Goal: Information Seeking & Learning: Find specific fact

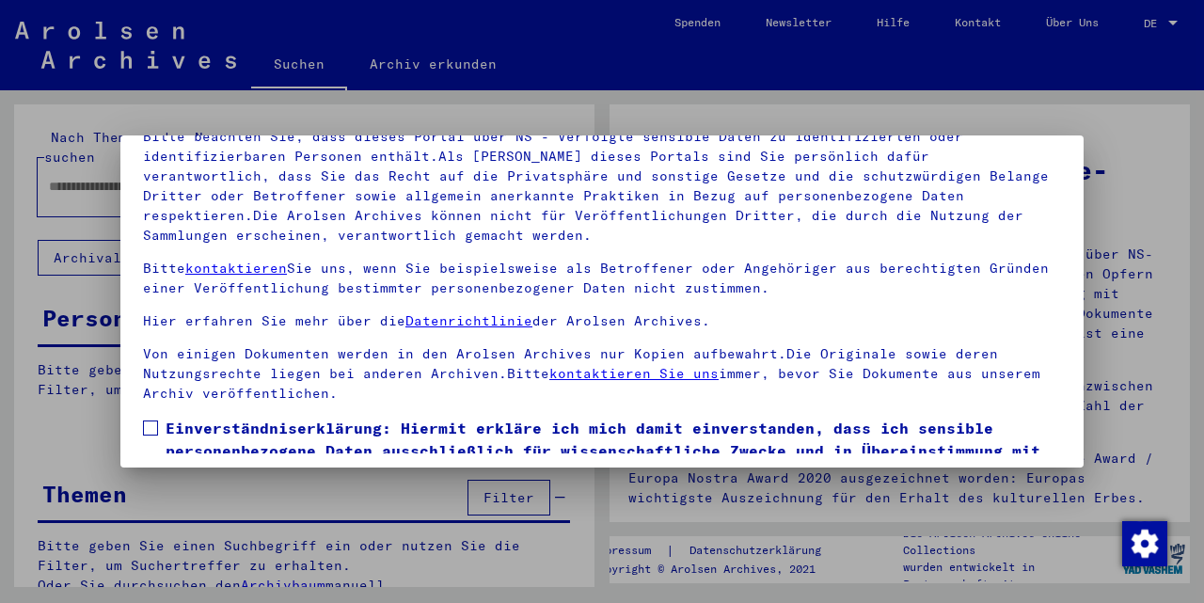
scroll to position [154, 0]
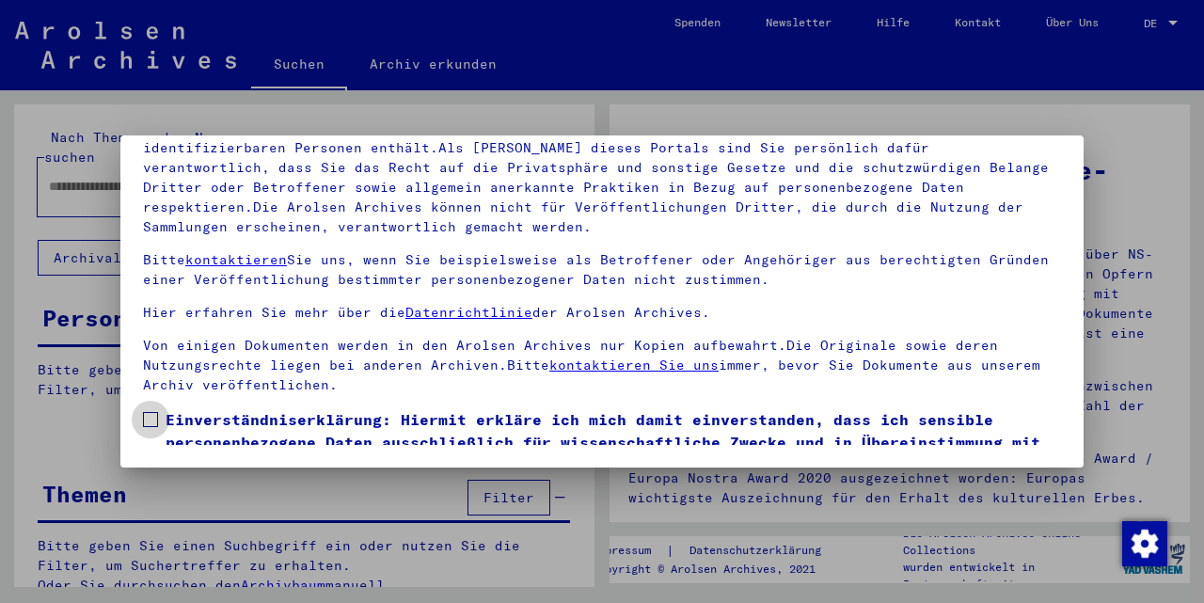
click at [155, 421] on span at bounding box center [150, 419] width 15 height 15
click at [938, 429] on span "Einverständniserklärung: Hiermit erkläre ich mich damit einverstanden, dass ich…" at bounding box center [614, 453] width 896 height 90
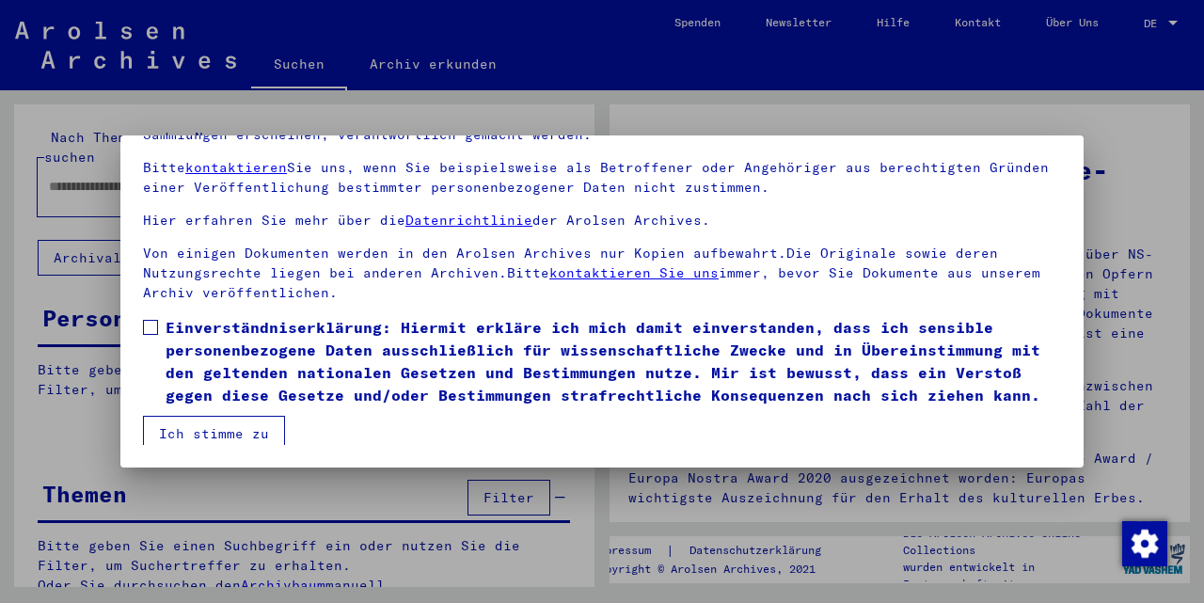
scroll to position [98, 0]
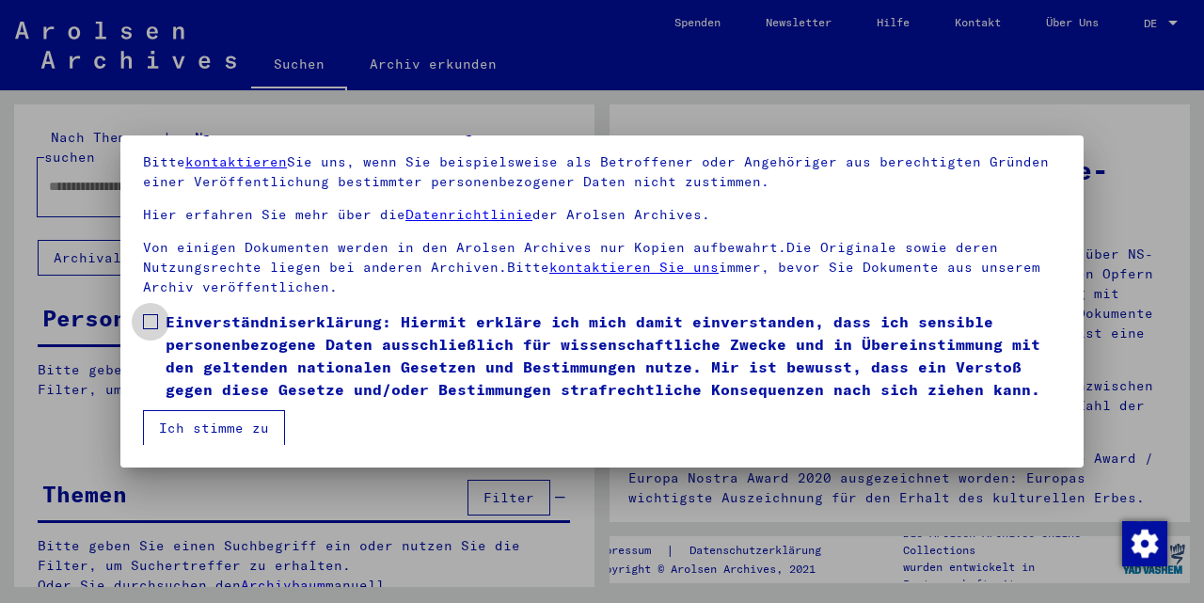
click at [150, 320] on span at bounding box center [150, 321] width 15 height 15
click at [212, 433] on button "Ich stimme zu" at bounding box center [214, 428] width 142 height 36
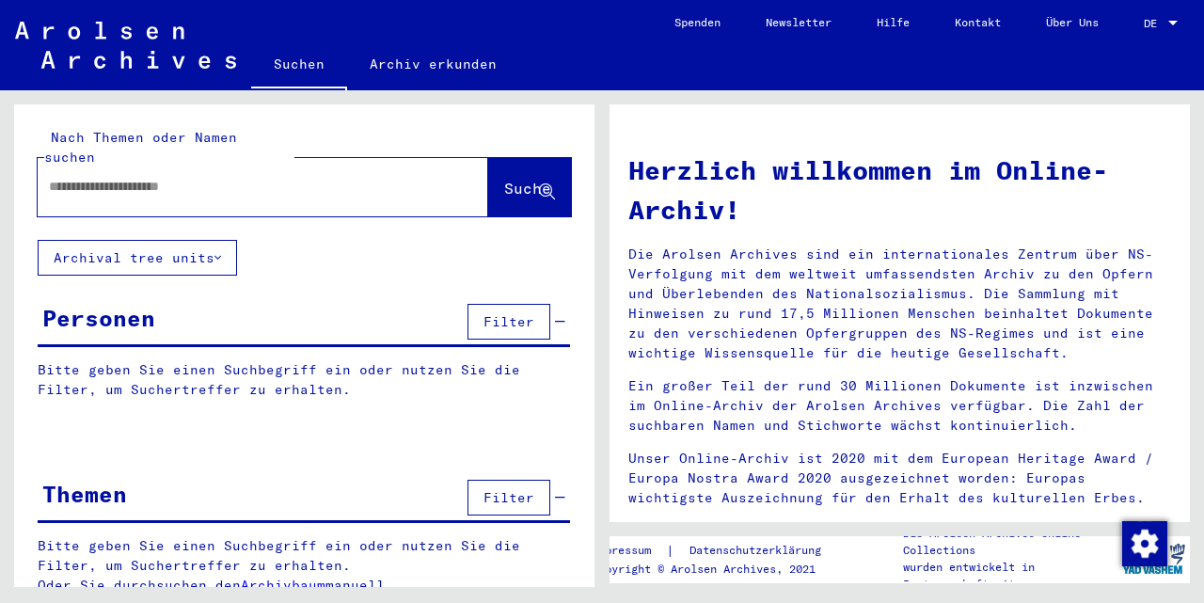
click at [140, 183] on div at bounding box center [235, 187] width 394 height 42
click at [134, 177] on input "text" at bounding box center [240, 187] width 383 height 20
click at [264, 180] on div at bounding box center [235, 187] width 394 height 42
click at [263, 177] on input "text" at bounding box center [240, 187] width 383 height 20
type input "********"
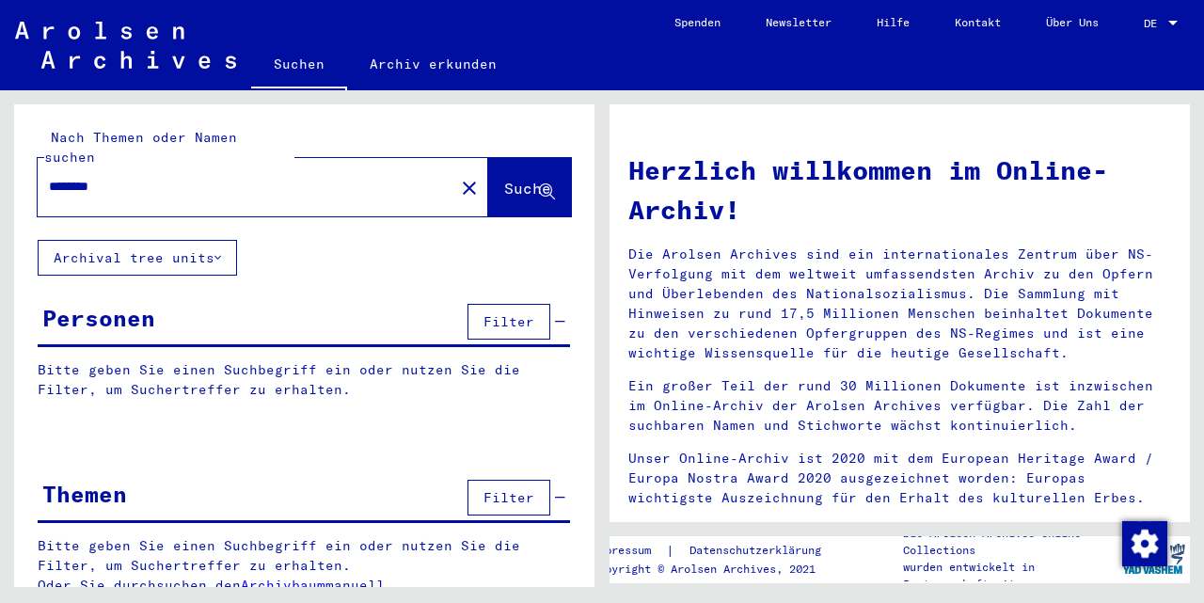
click at [504, 179] on span "Suche" at bounding box center [527, 188] width 47 height 19
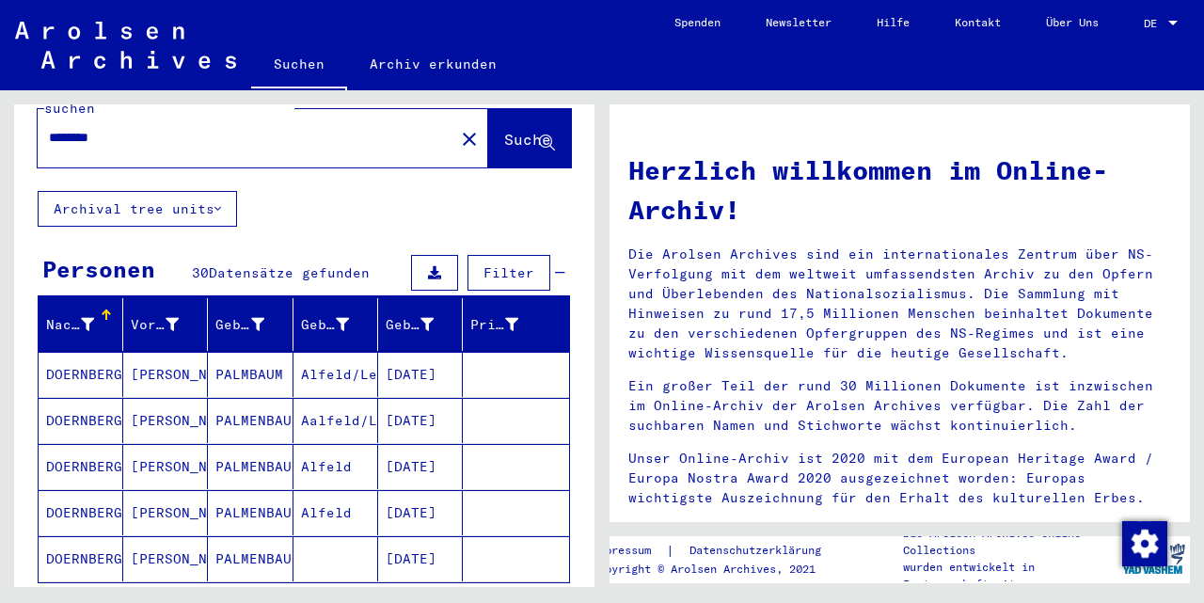
scroll to position [98, 0]
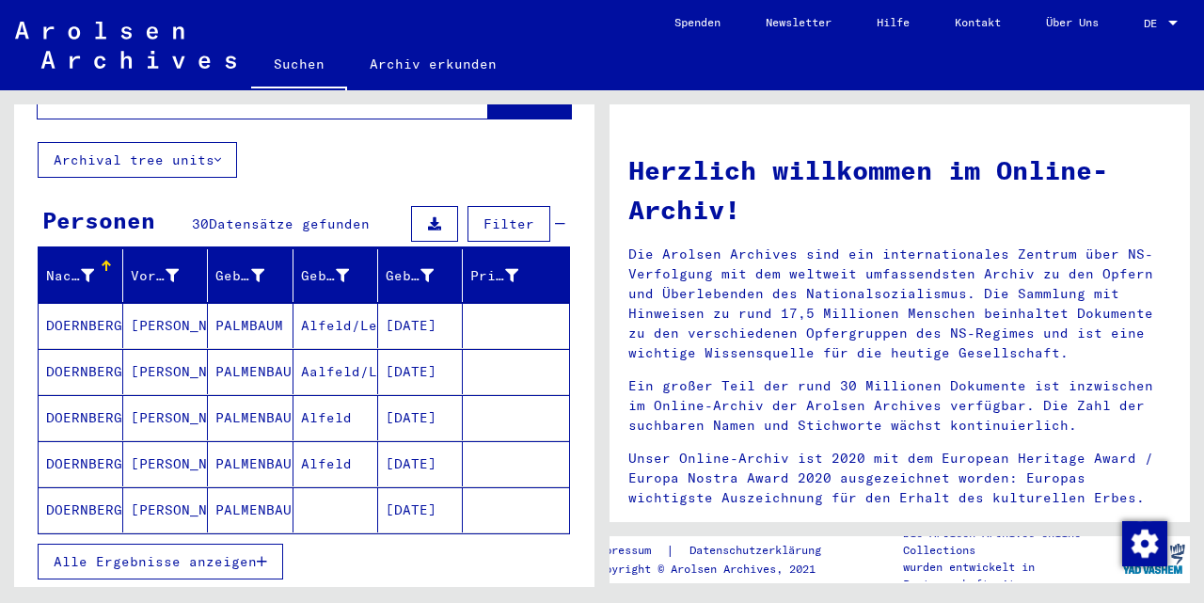
click at [183, 553] on span "Alle Ergebnisse anzeigen" at bounding box center [155, 561] width 203 height 17
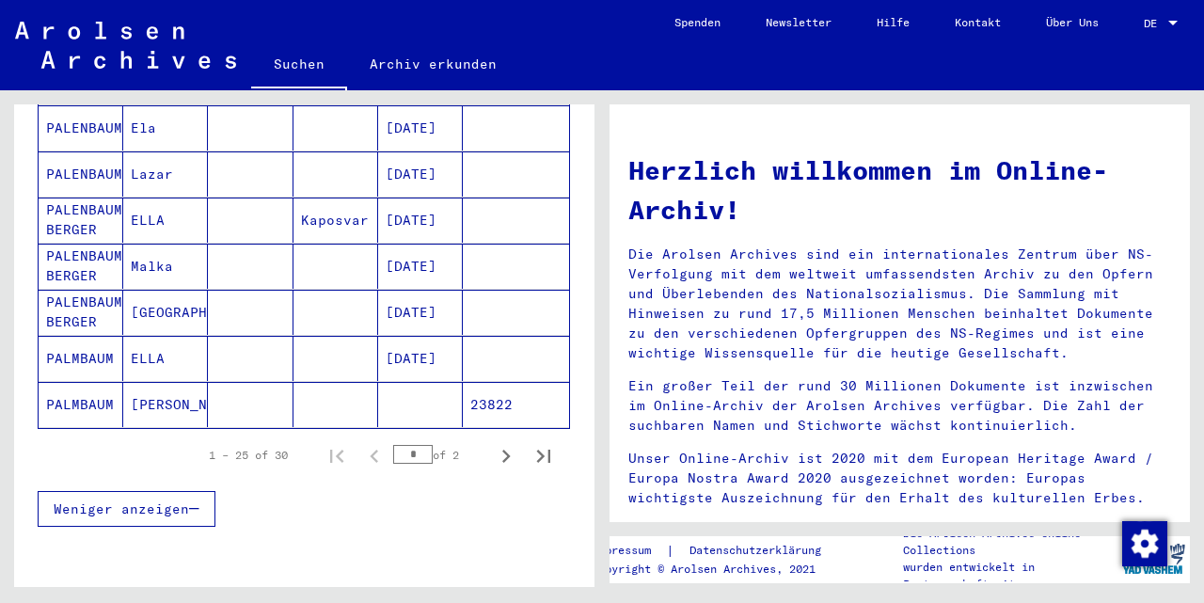
scroll to position [1174, 0]
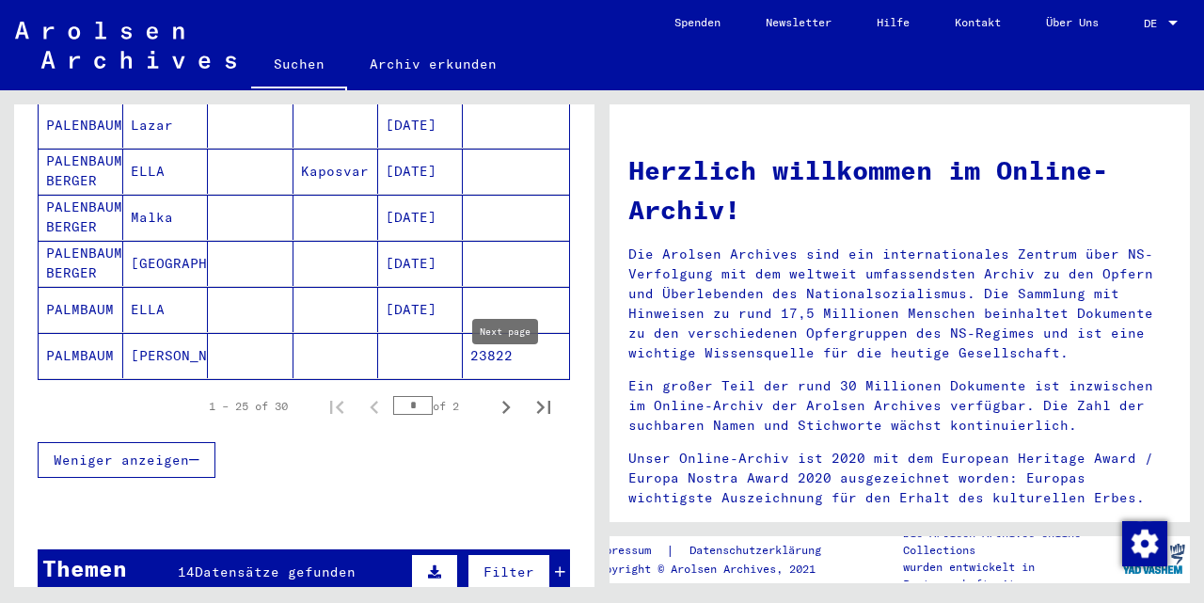
click at [504, 394] on icon "Next page" at bounding box center [506, 407] width 26 height 26
type input "*"
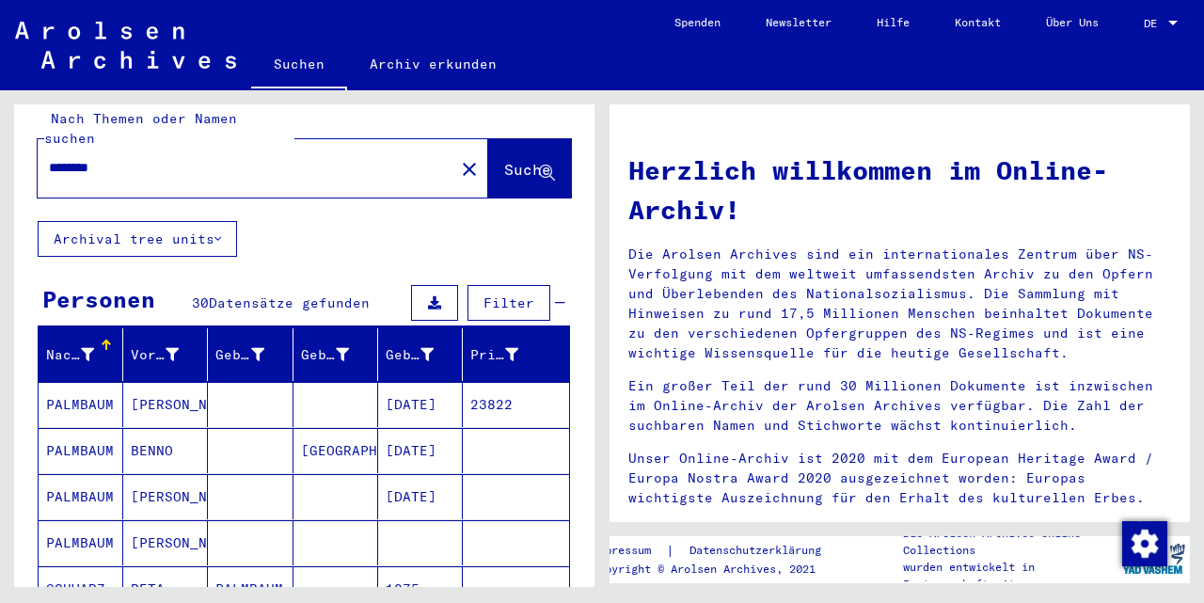
scroll to position [0, 0]
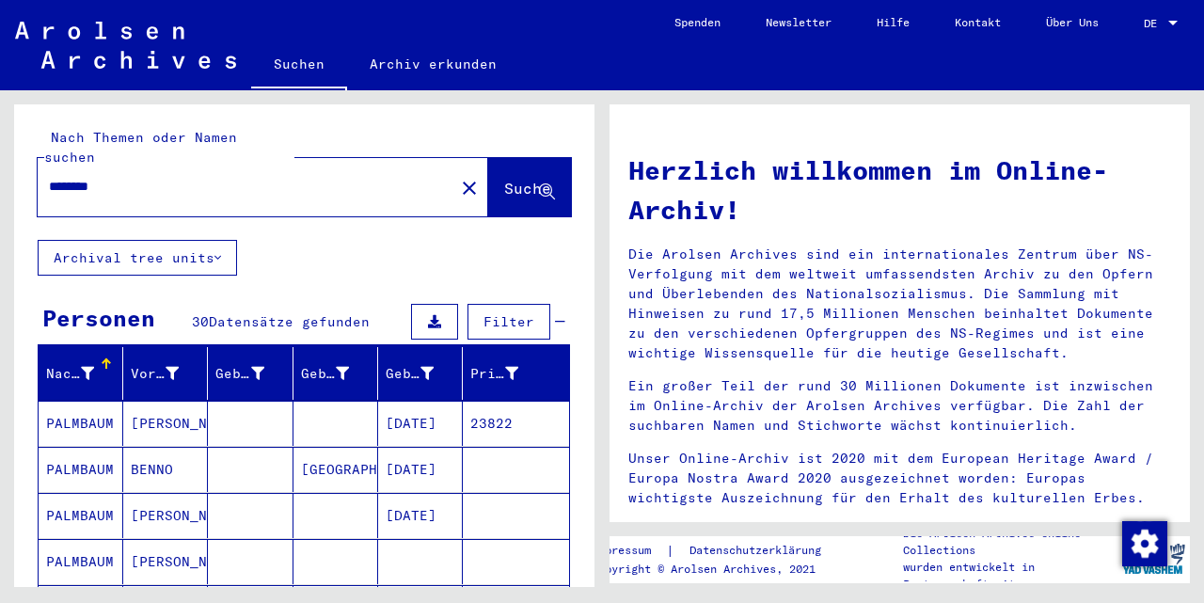
click at [202, 177] on input "********" at bounding box center [240, 187] width 383 height 20
type input "*"
type input "*****"
click at [504, 179] on span "Suche" at bounding box center [527, 188] width 47 height 19
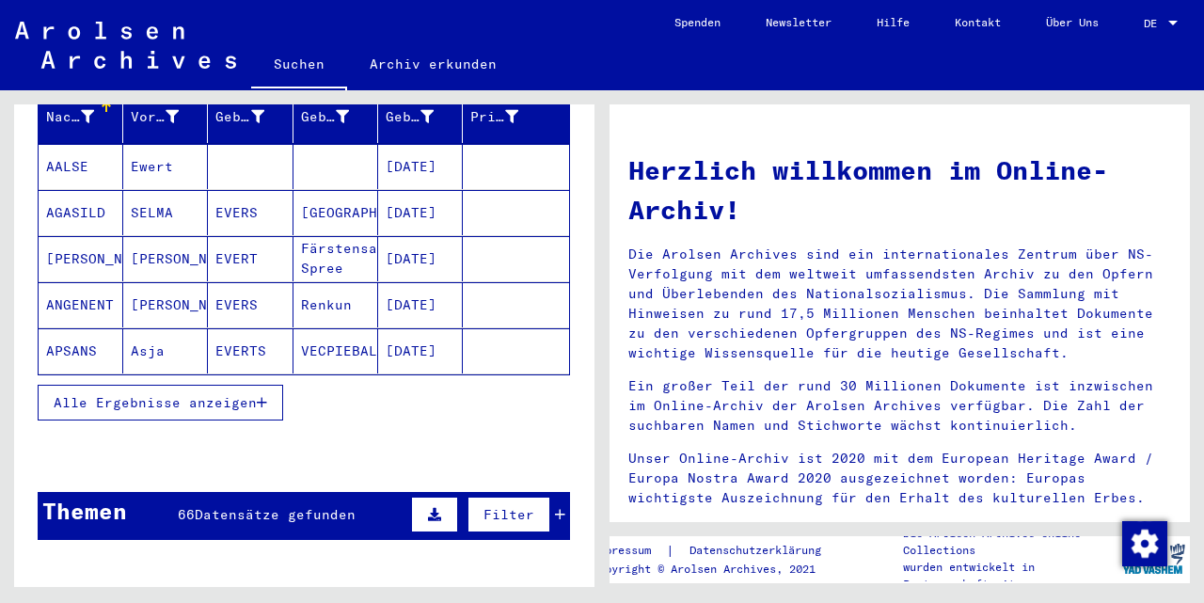
scroll to position [264, 0]
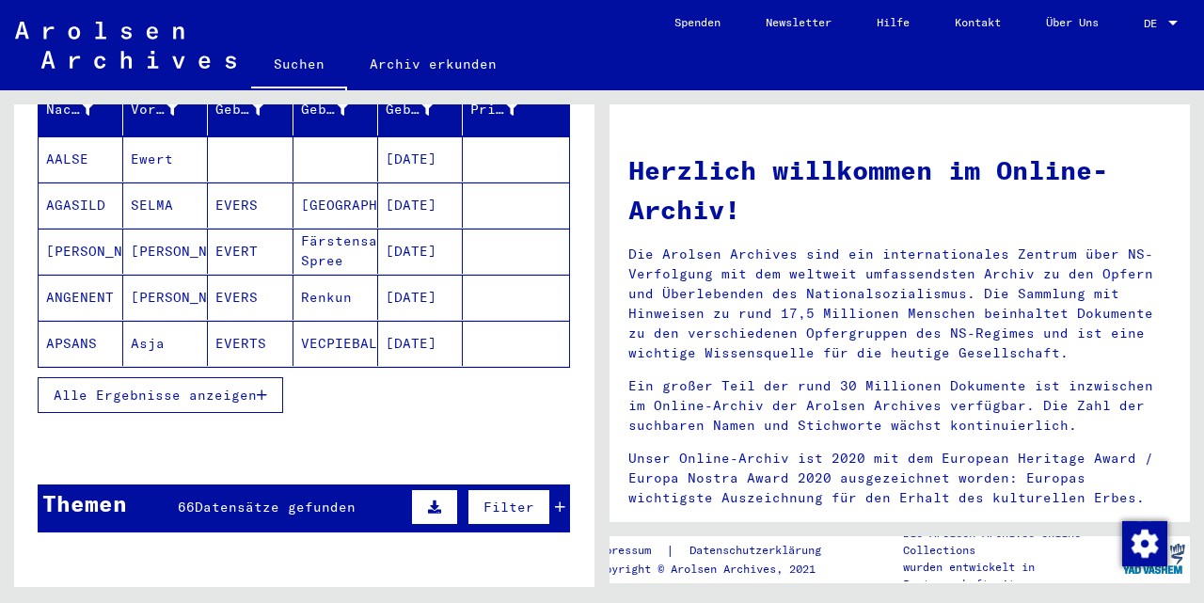
click at [257, 387] on span "Alle Ergebnisse anzeigen" at bounding box center [155, 395] width 203 height 17
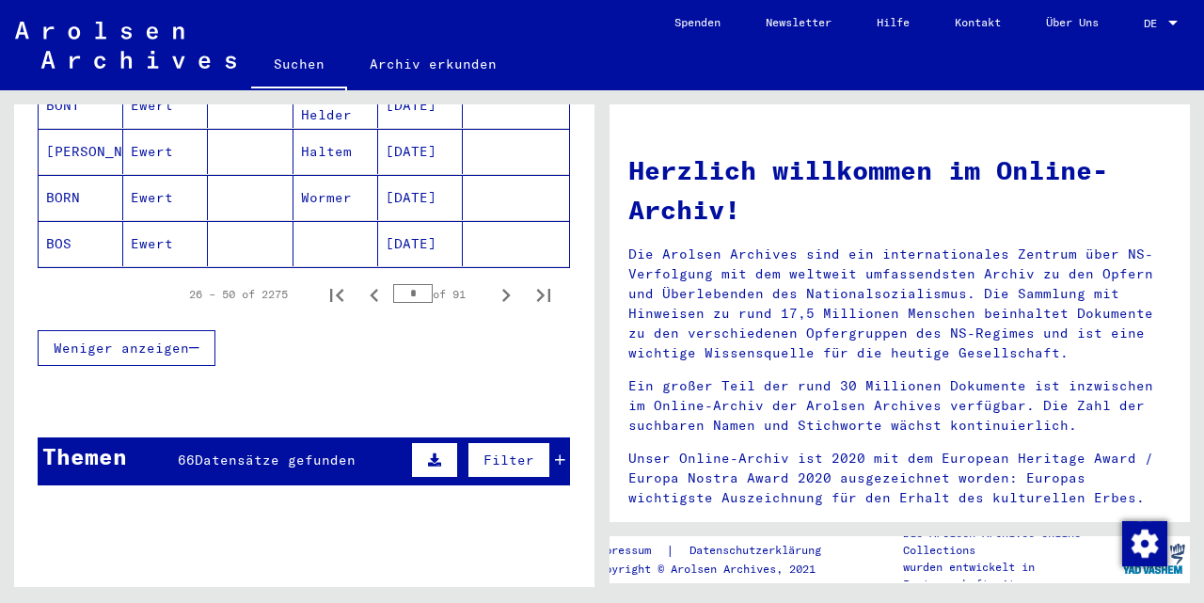
scroll to position [1330, 0]
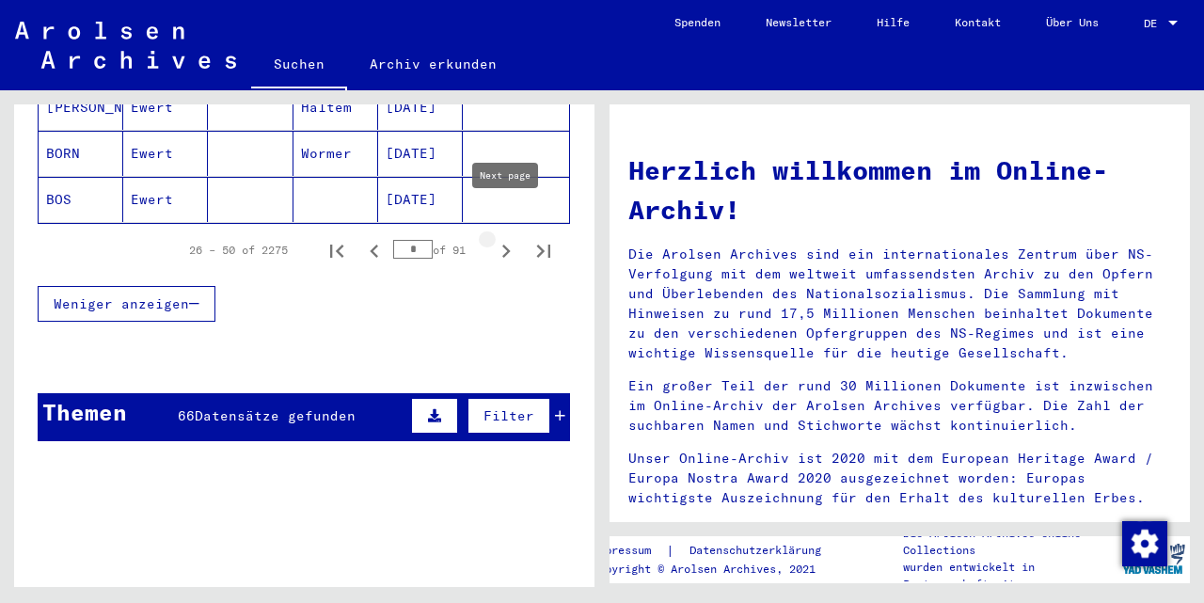
click at [502, 238] on icon "Next page" at bounding box center [506, 251] width 26 height 26
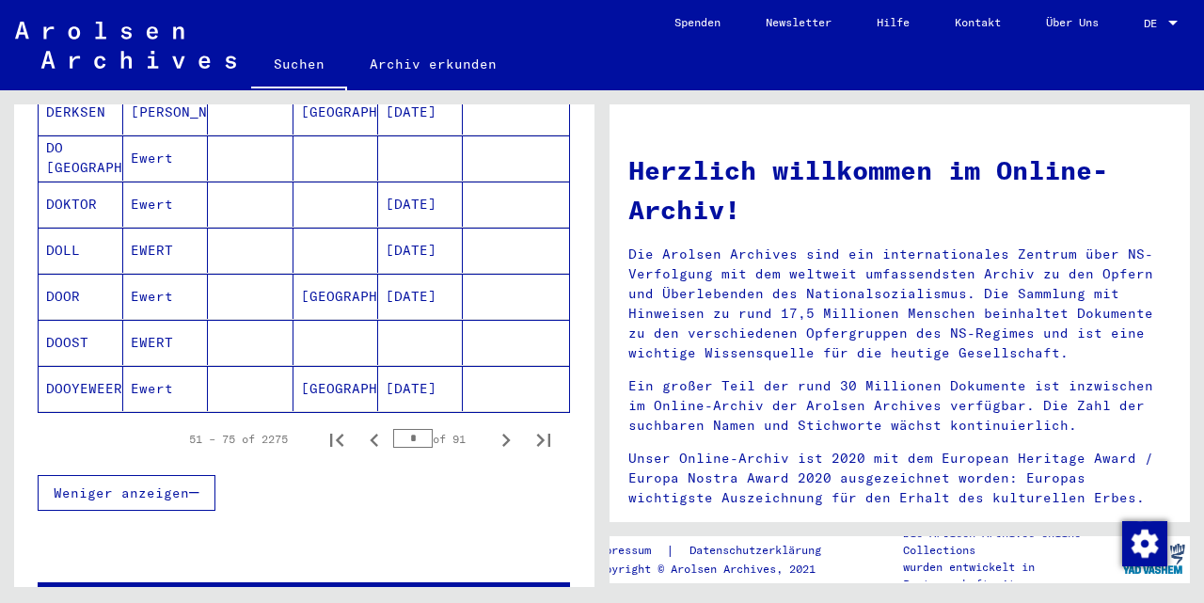
scroll to position [1208, 0]
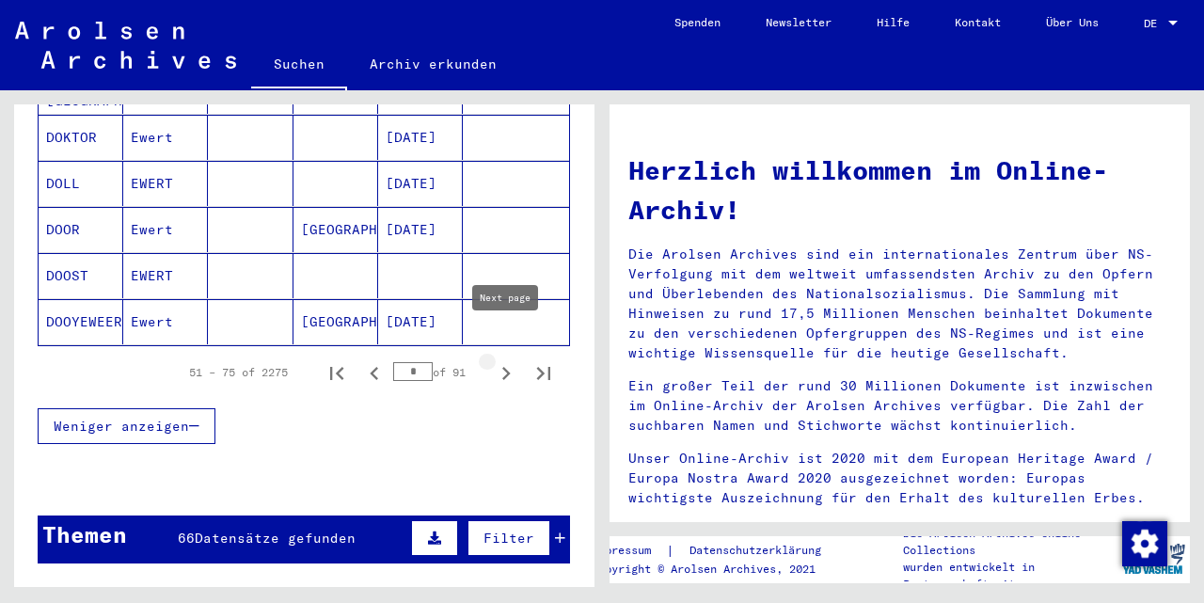
click at [506, 367] on icon "Next page" at bounding box center [506, 373] width 8 height 13
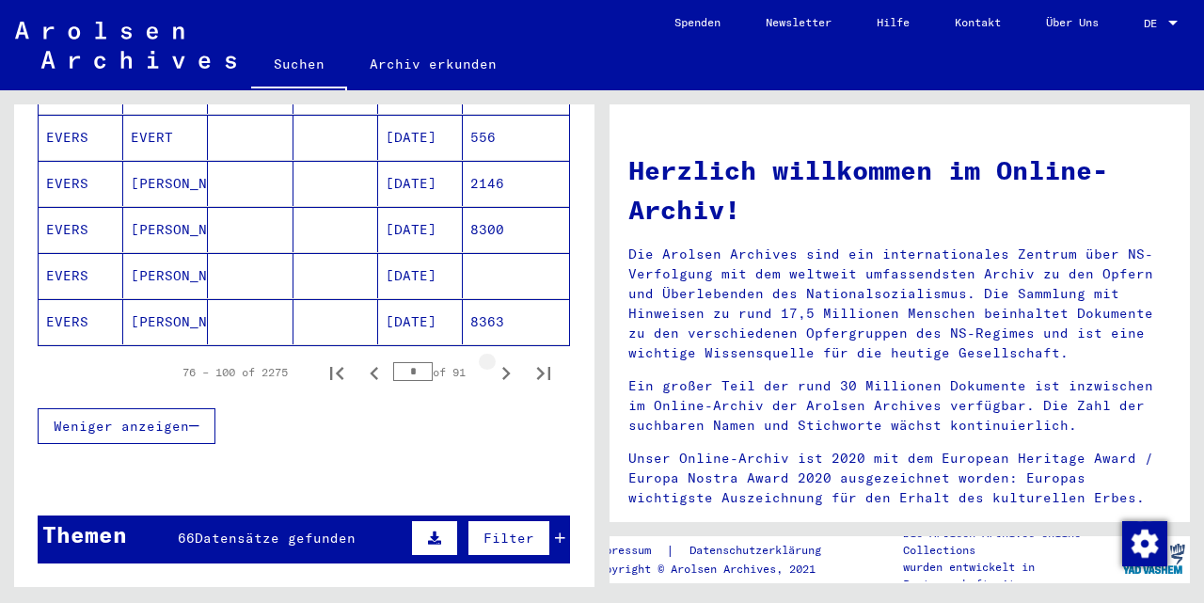
click at [506, 367] on icon "Next page" at bounding box center [506, 373] width 8 height 13
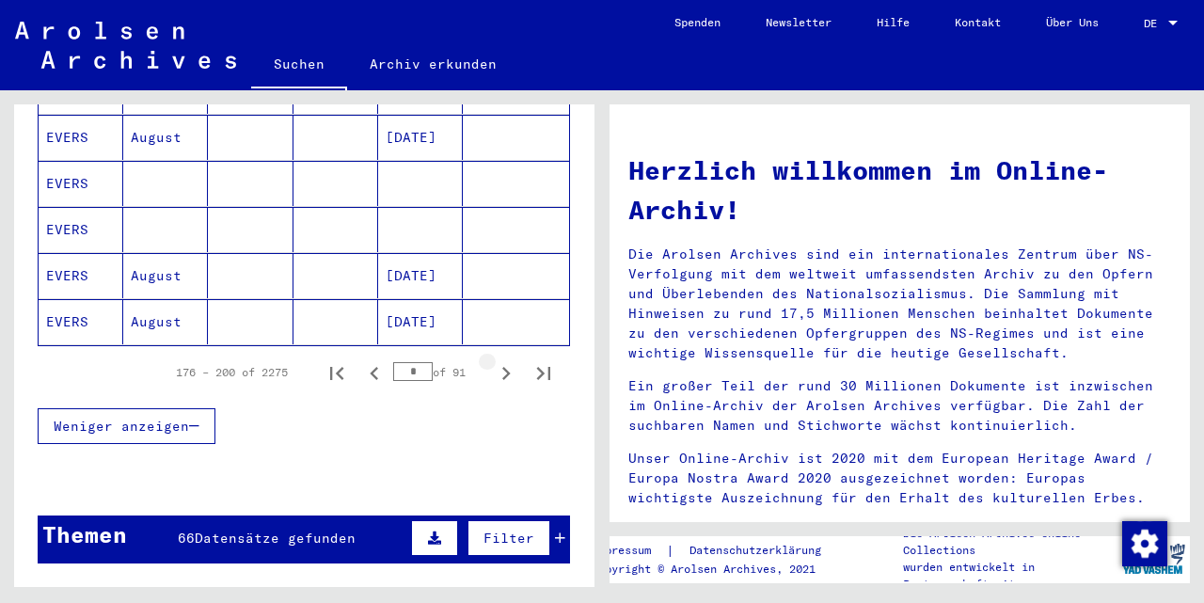
click at [506, 367] on icon "Next page" at bounding box center [506, 373] width 8 height 13
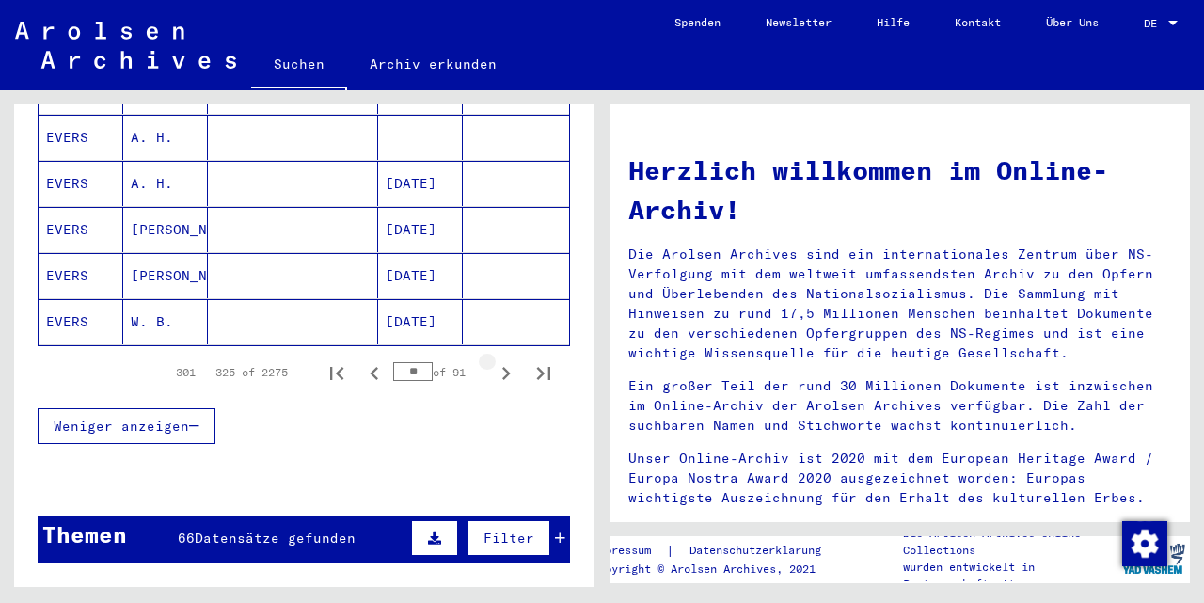
click at [506, 367] on icon "Next page" at bounding box center [506, 373] width 8 height 13
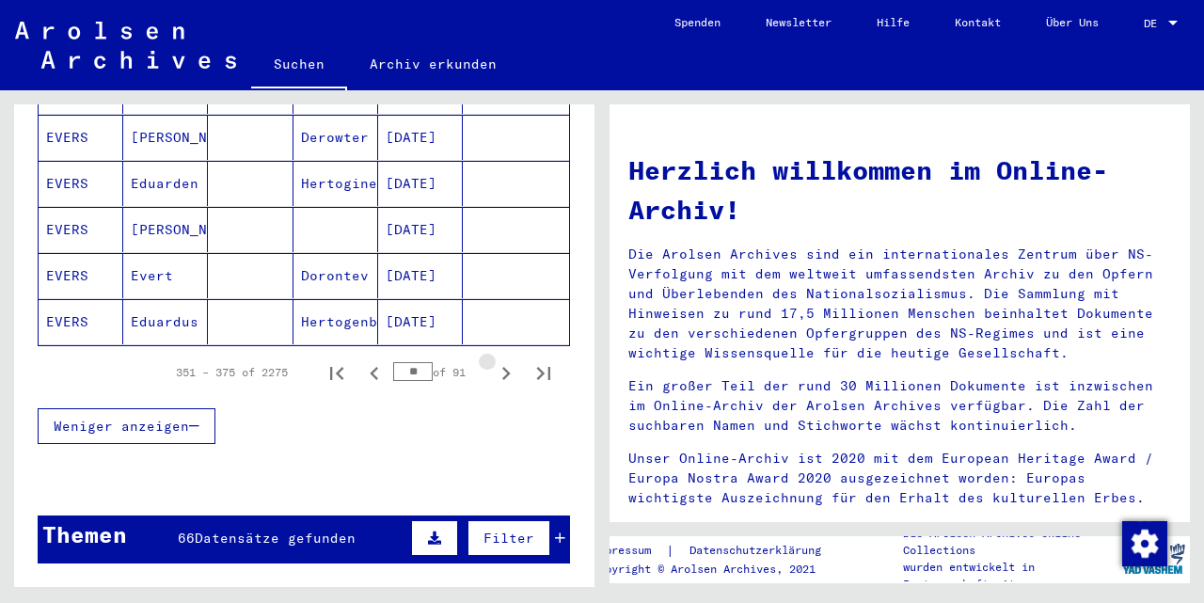
click at [506, 367] on icon "Next page" at bounding box center [506, 373] width 8 height 13
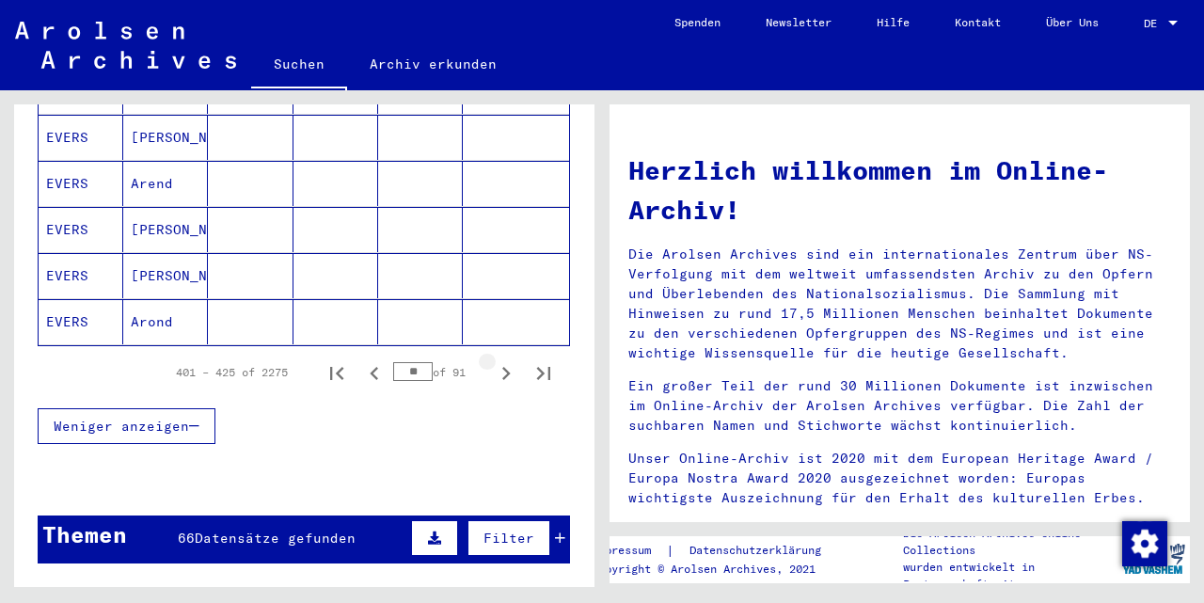
click at [506, 367] on icon "Next page" at bounding box center [506, 373] width 8 height 13
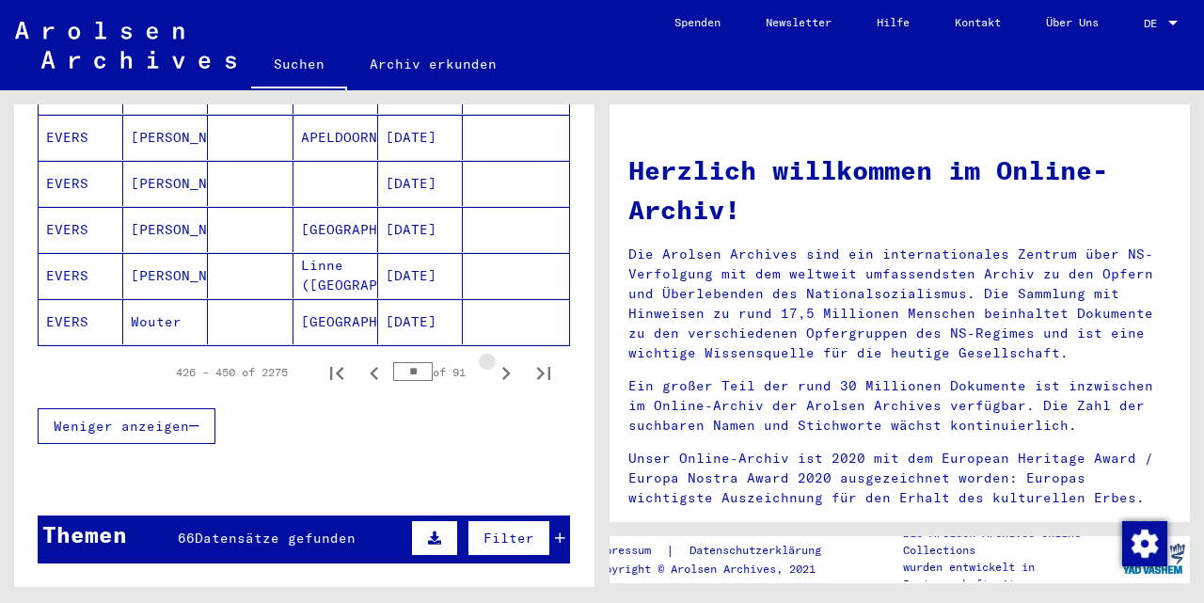
click at [506, 367] on icon "Next page" at bounding box center [506, 373] width 8 height 13
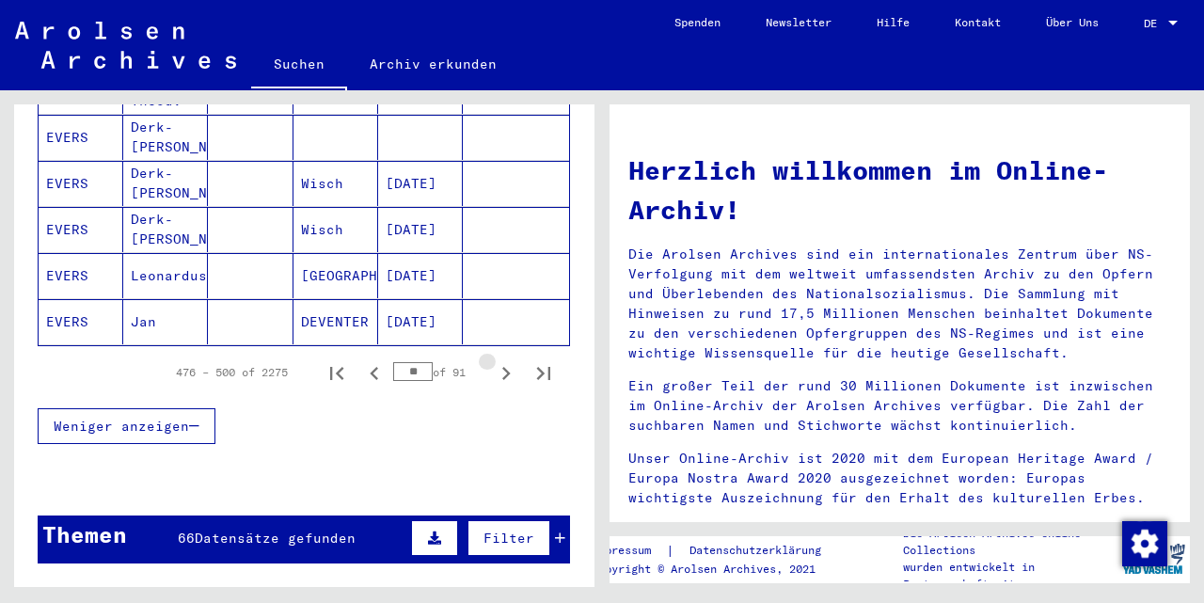
click at [506, 367] on icon "Next page" at bounding box center [506, 373] width 8 height 13
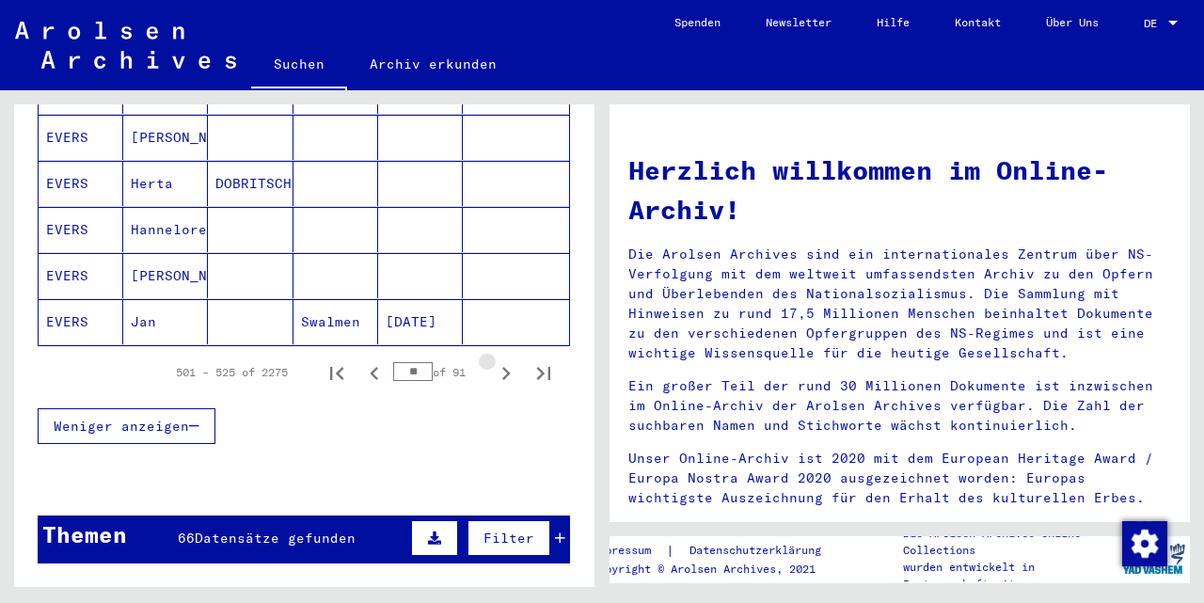
click at [506, 367] on icon "Next page" at bounding box center [506, 373] width 8 height 13
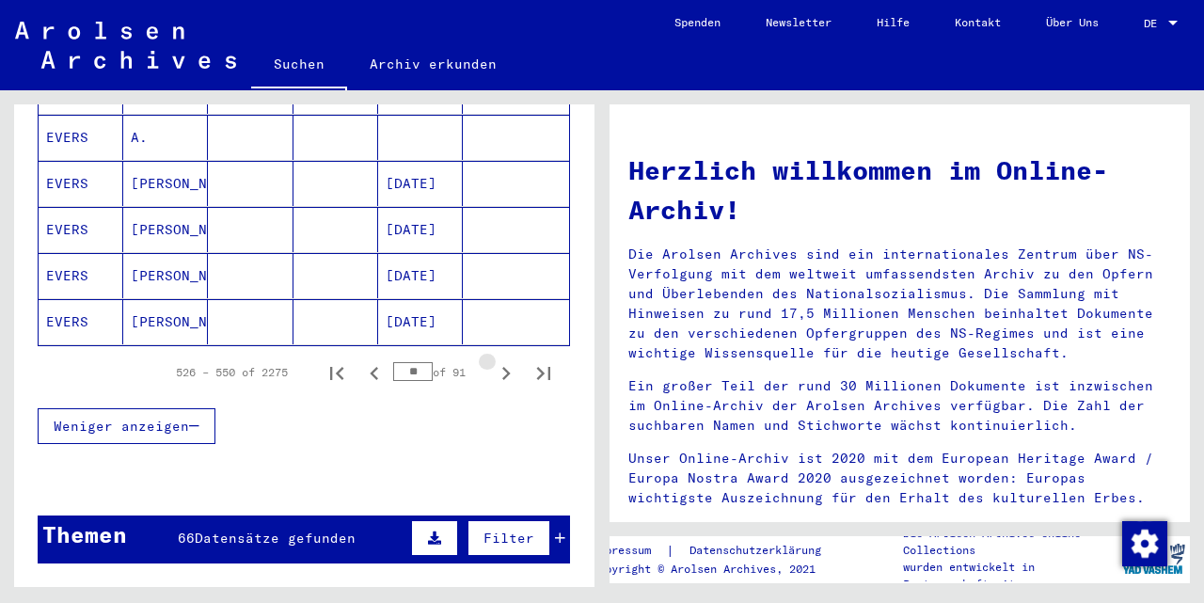
click at [506, 367] on icon "Next page" at bounding box center [506, 373] width 8 height 13
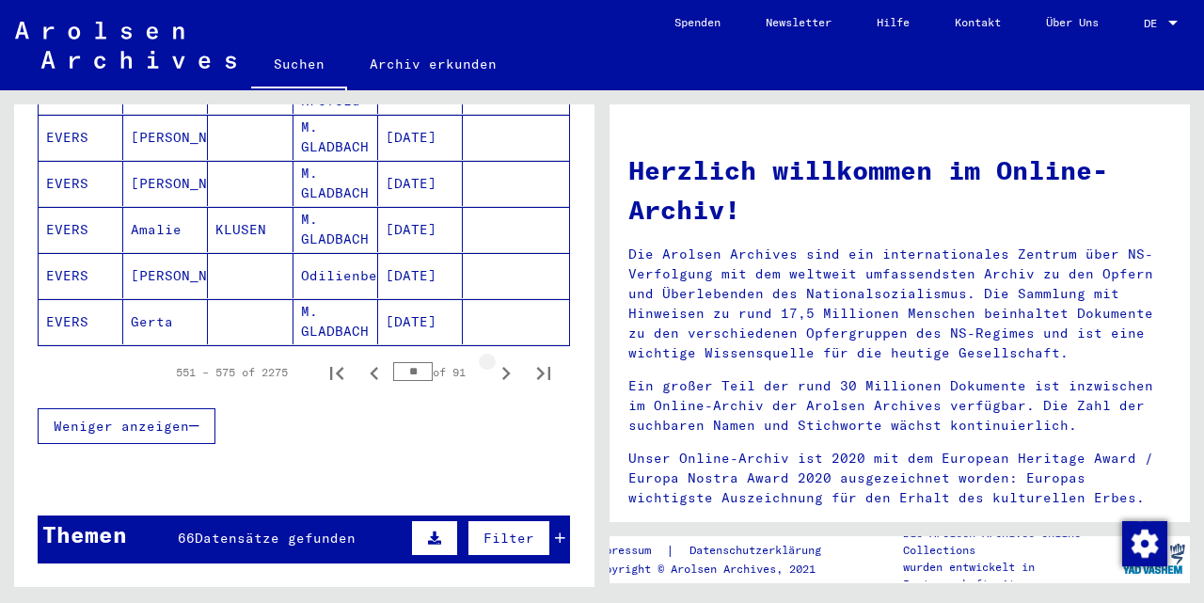
click at [506, 367] on icon "Next page" at bounding box center [506, 373] width 8 height 13
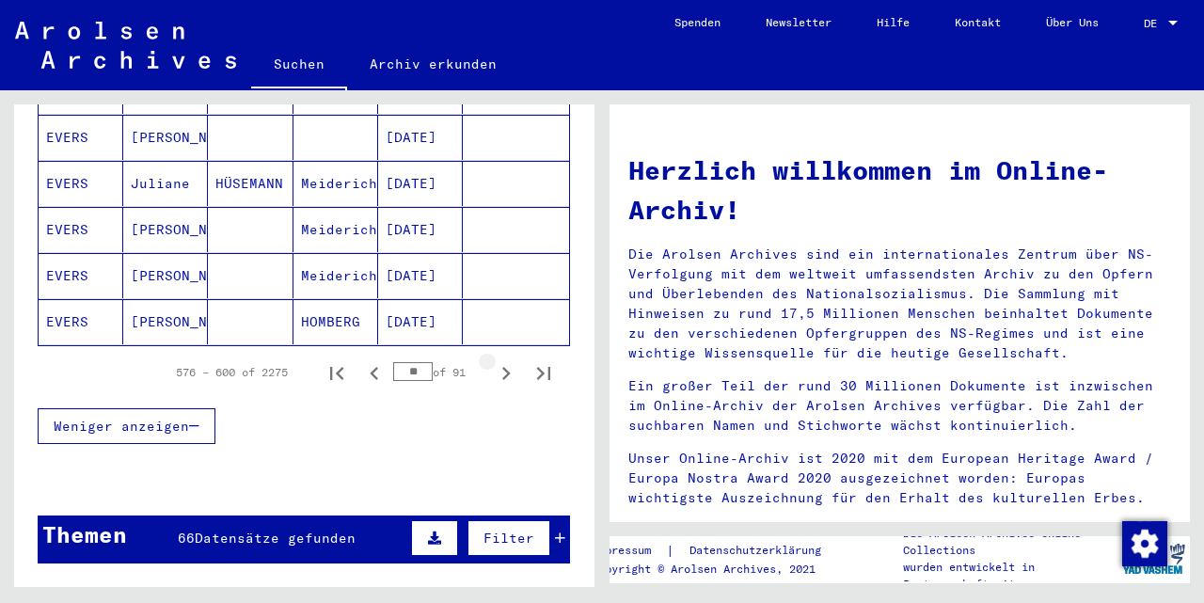
click at [506, 367] on icon "Next page" at bounding box center [506, 373] width 8 height 13
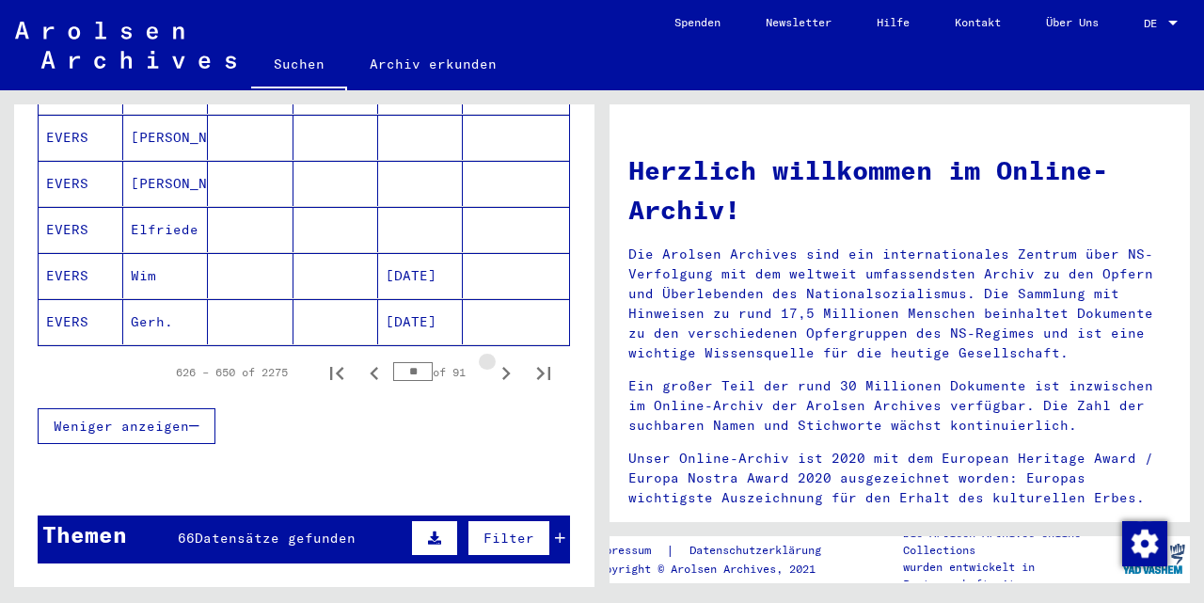
click at [506, 367] on icon "Next page" at bounding box center [506, 373] width 8 height 13
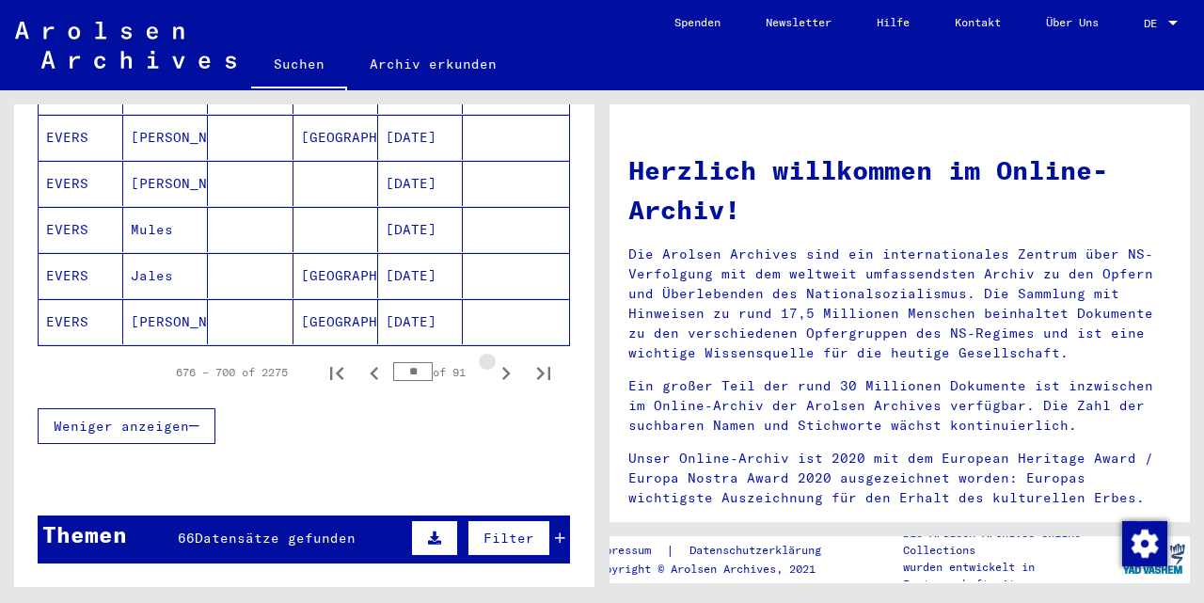
click at [506, 367] on icon "Next page" at bounding box center [506, 373] width 8 height 13
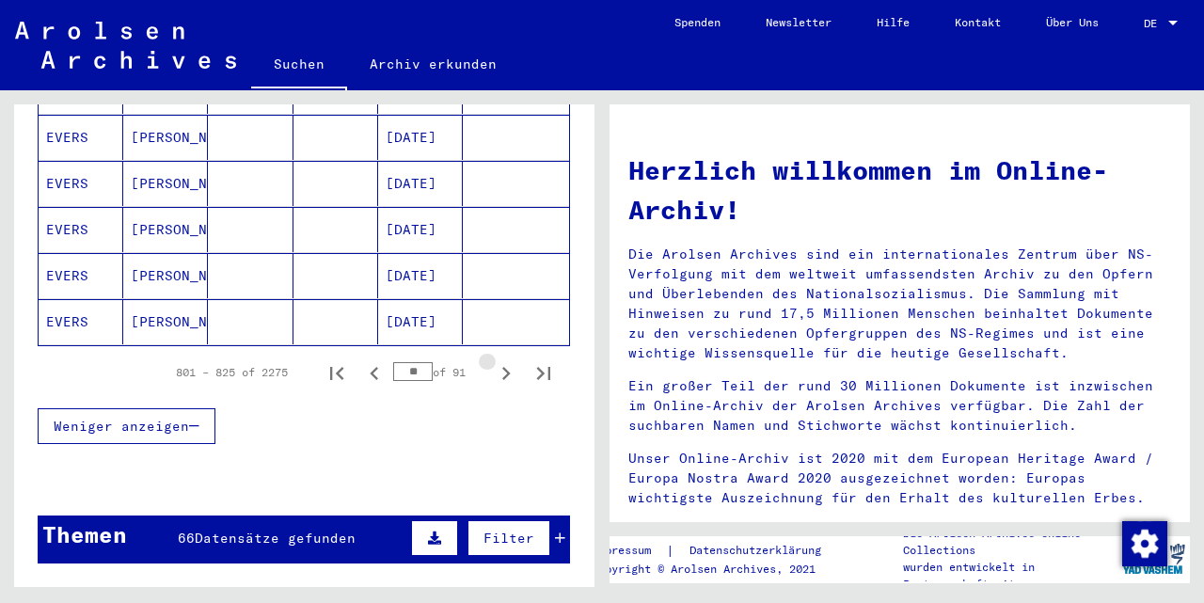
click at [506, 367] on icon "Next page" at bounding box center [506, 373] width 8 height 13
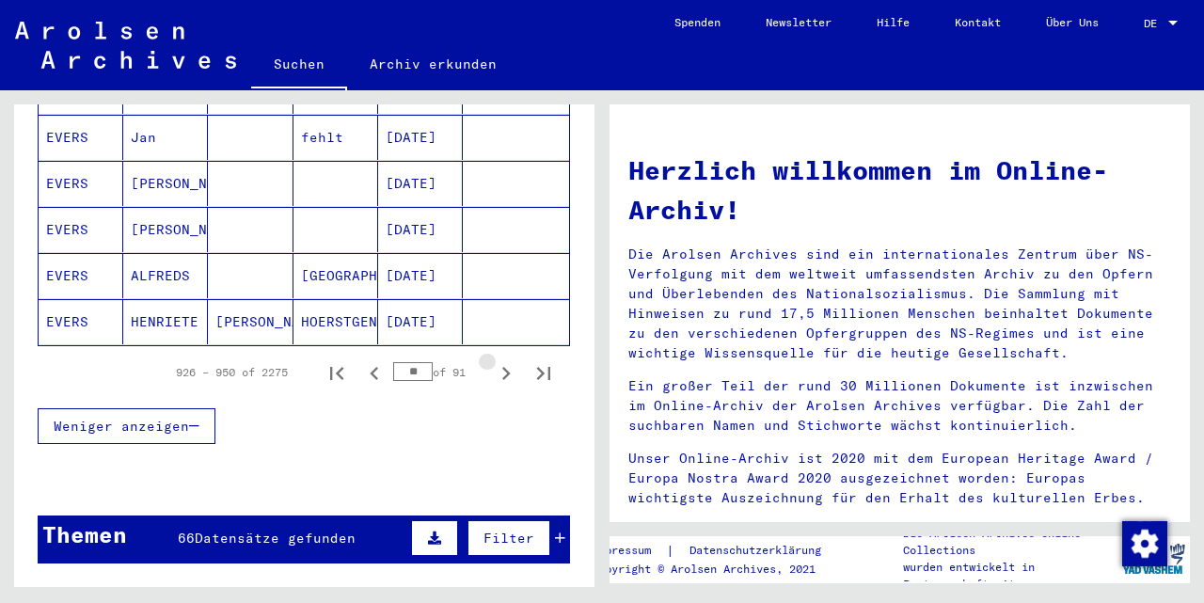
click at [506, 367] on icon "Next page" at bounding box center [506, 373] width 8 height 13
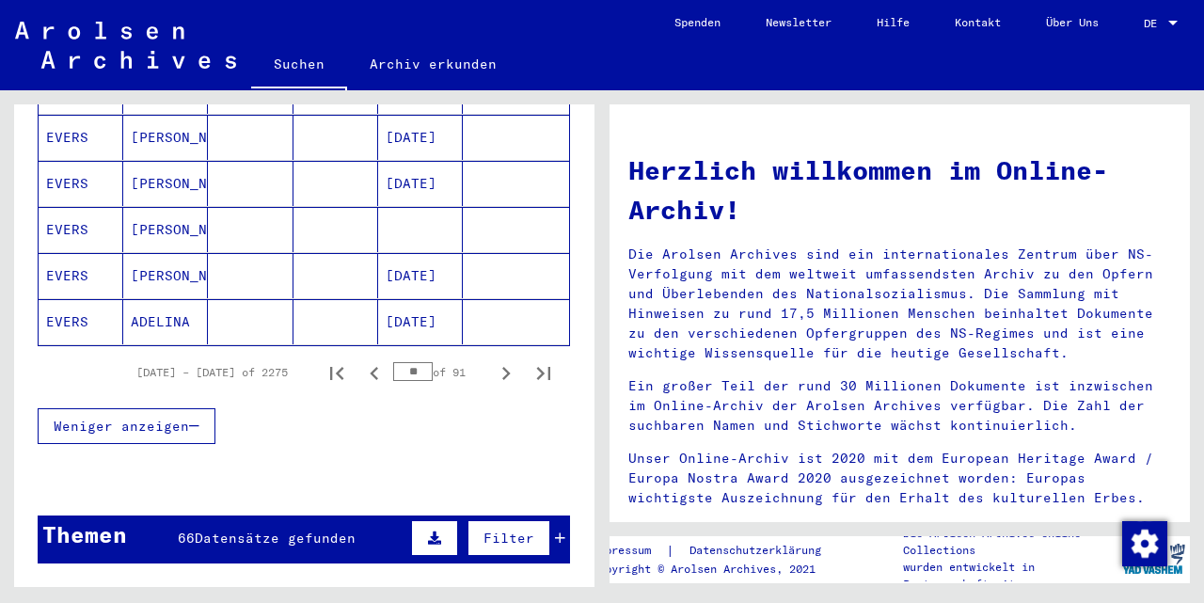
click at [506, 367] on icon "Next page" at bounding box center [506, 373] width 8 height 13
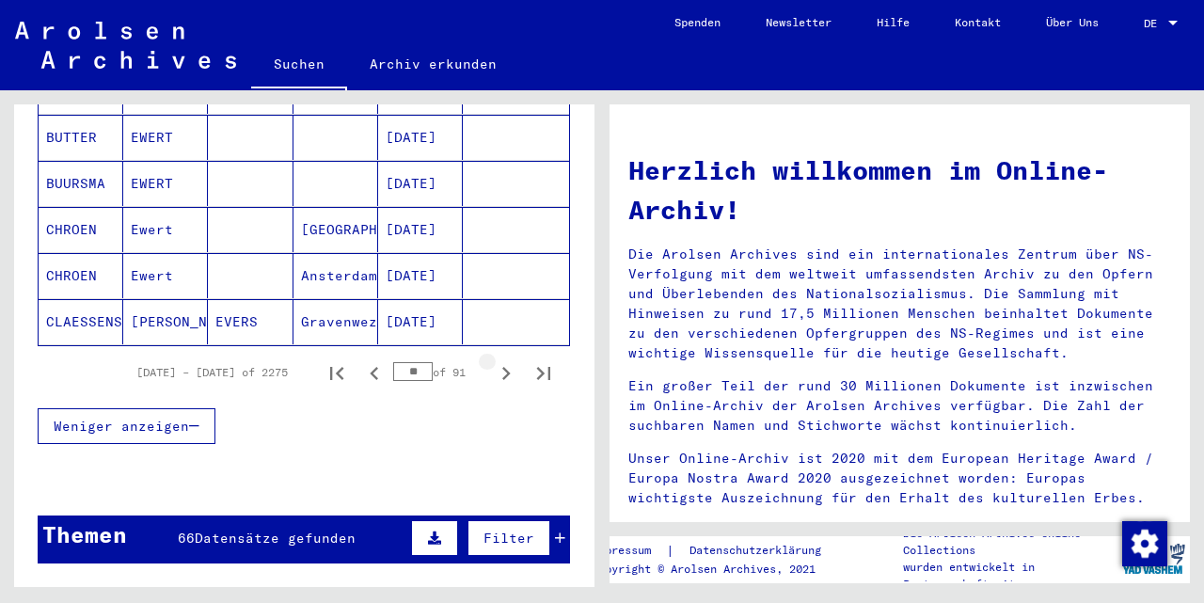
click at [506, 367] on icon "Next page" at bounding box center [506, 373] width 8 height 13
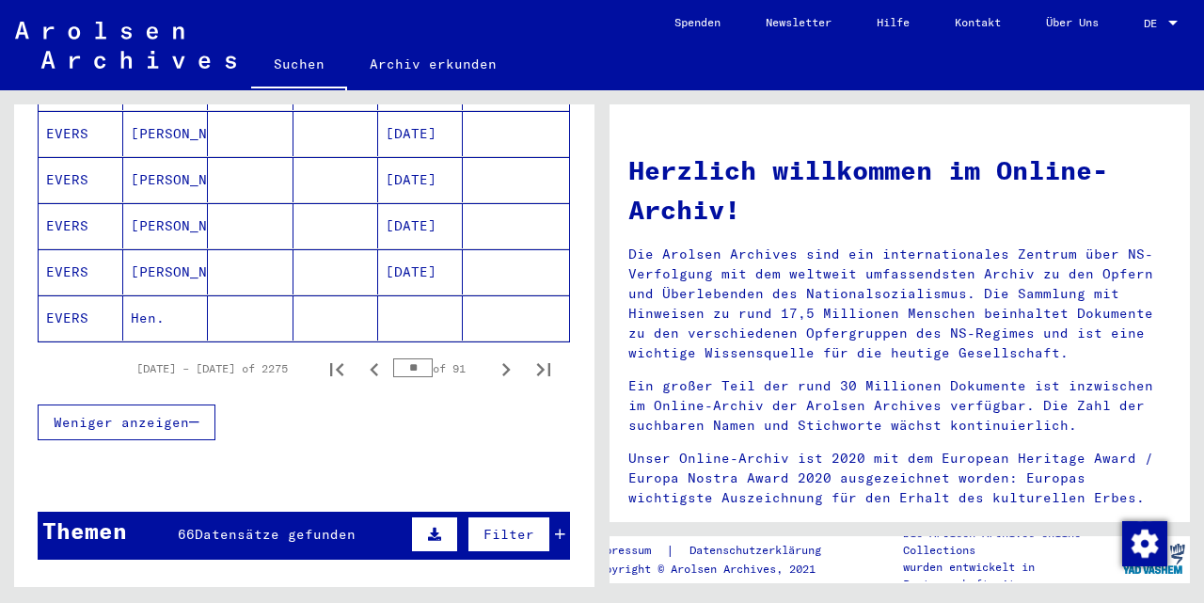
click at [506, 363] on icon "Next page" at bounding box center [506, 369] width 8 height 13
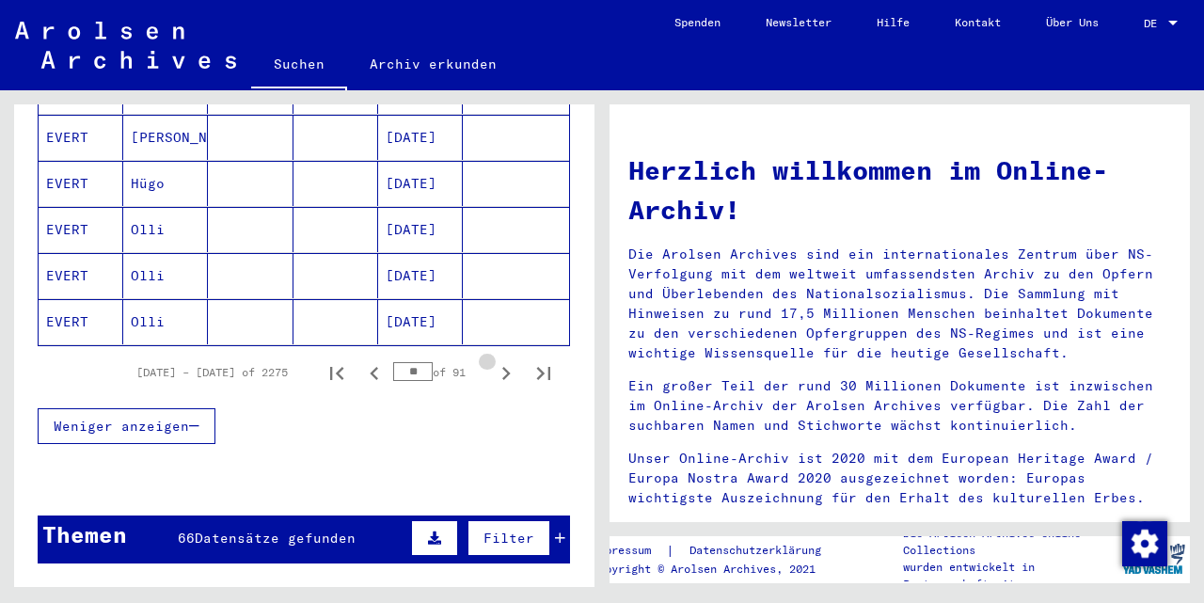
click at [506, 367] on icon "Next page" at bounding box center [506, 373] width 8 height 13
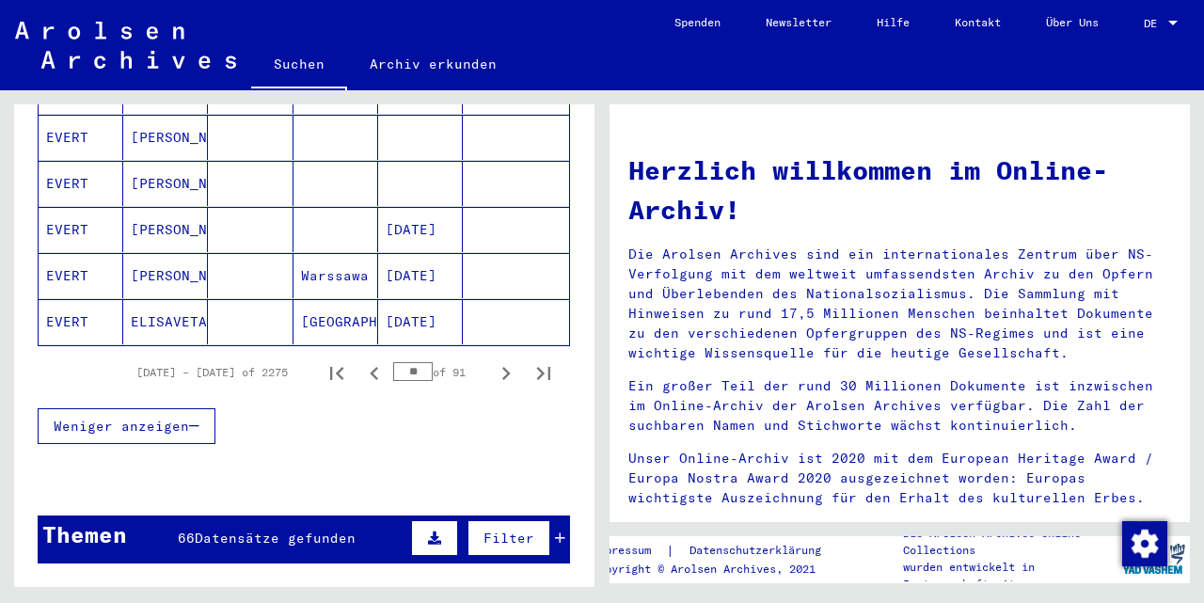
click at [506, 367] on icon "Next page" at bounding box center [506, 373] width 8 height 13
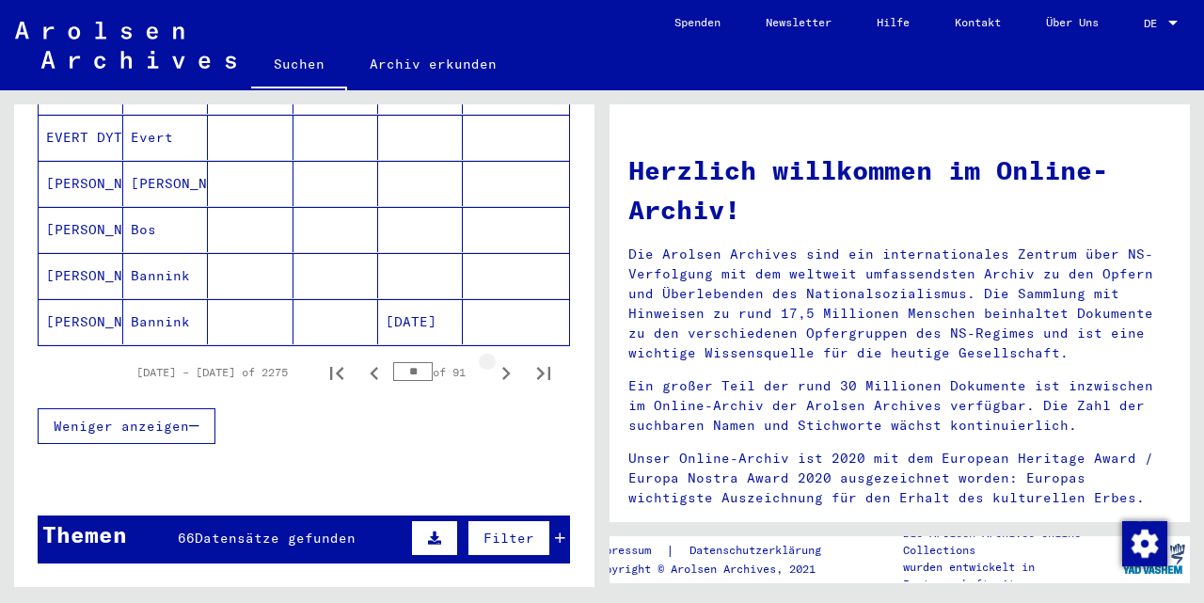
click at [506, 367] on icon "Next page" at bounding box center [506, 373] width 8 height 13
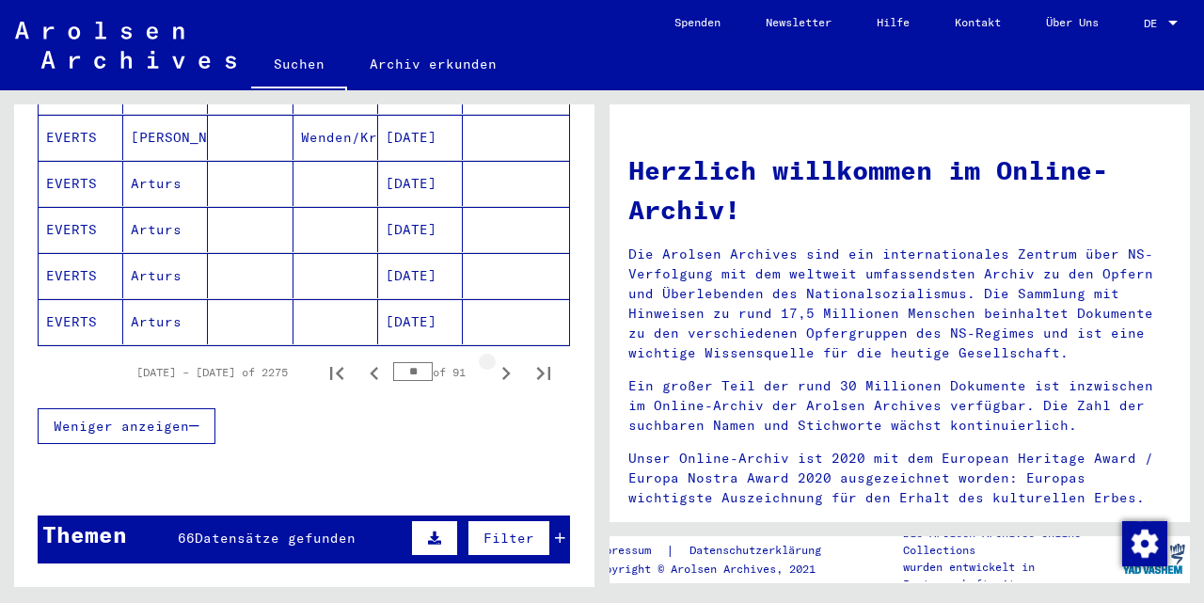
click at [506, 367] on icon "Next page" at bounding box center [506, 373] width 8 height 13
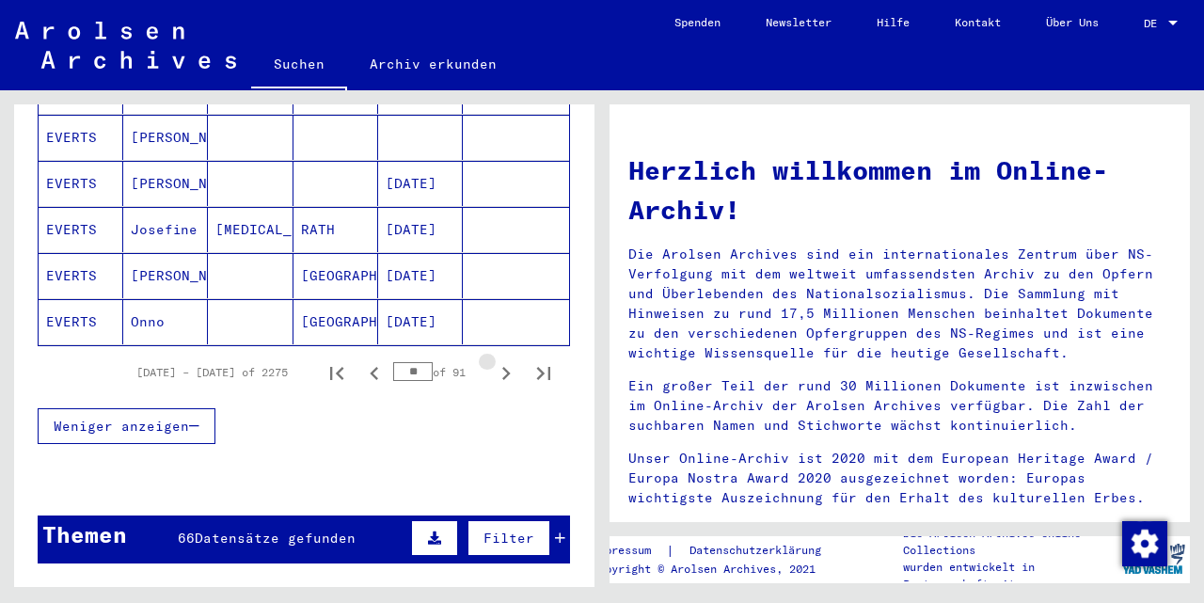
click at [506, 367] on icon "Next page" at bounding box center [506, 373] width 8 height 13
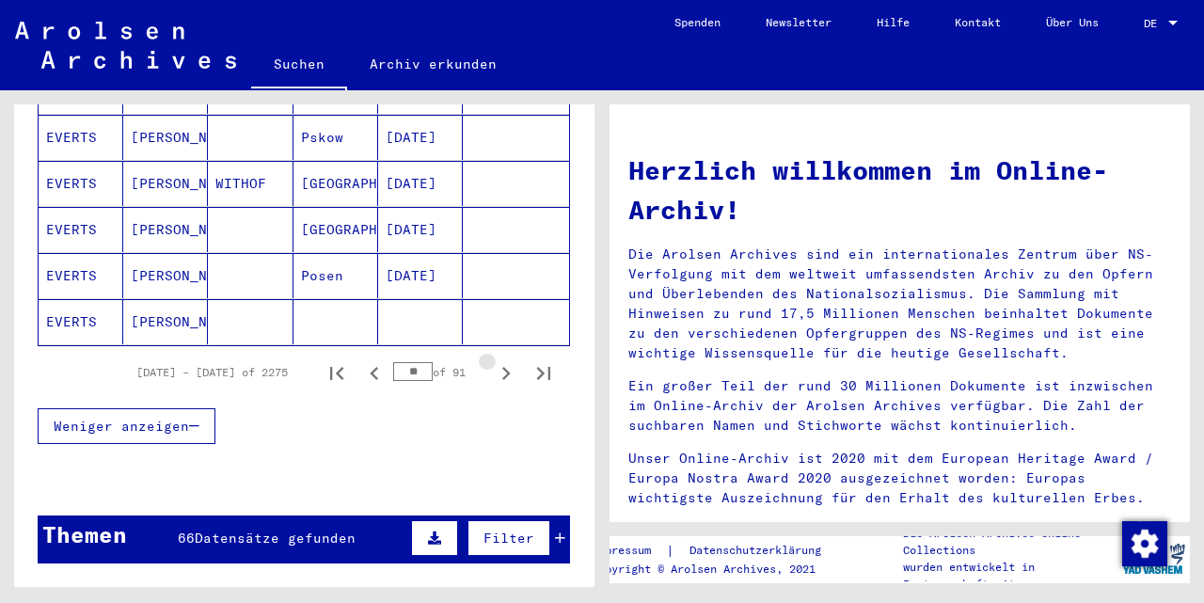
click at [506, 367] on icon "Next page" at bounding box center [506, 373] width 8 height 13
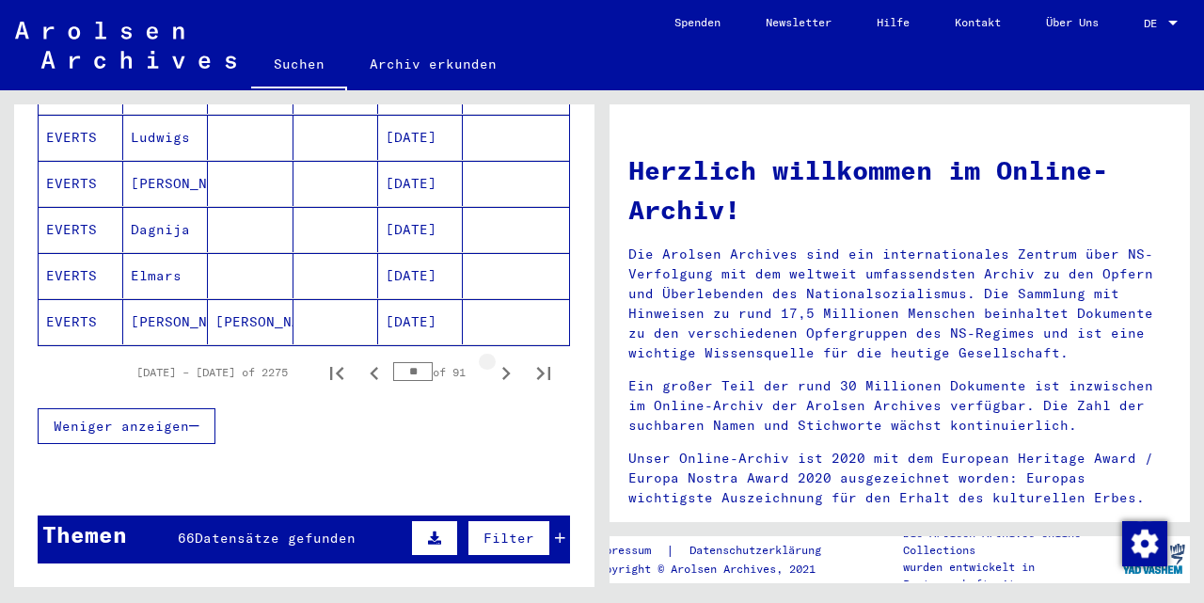
click at [506, 367] on icon "Next page" at bounding box center [506, 373] width 8 height 13
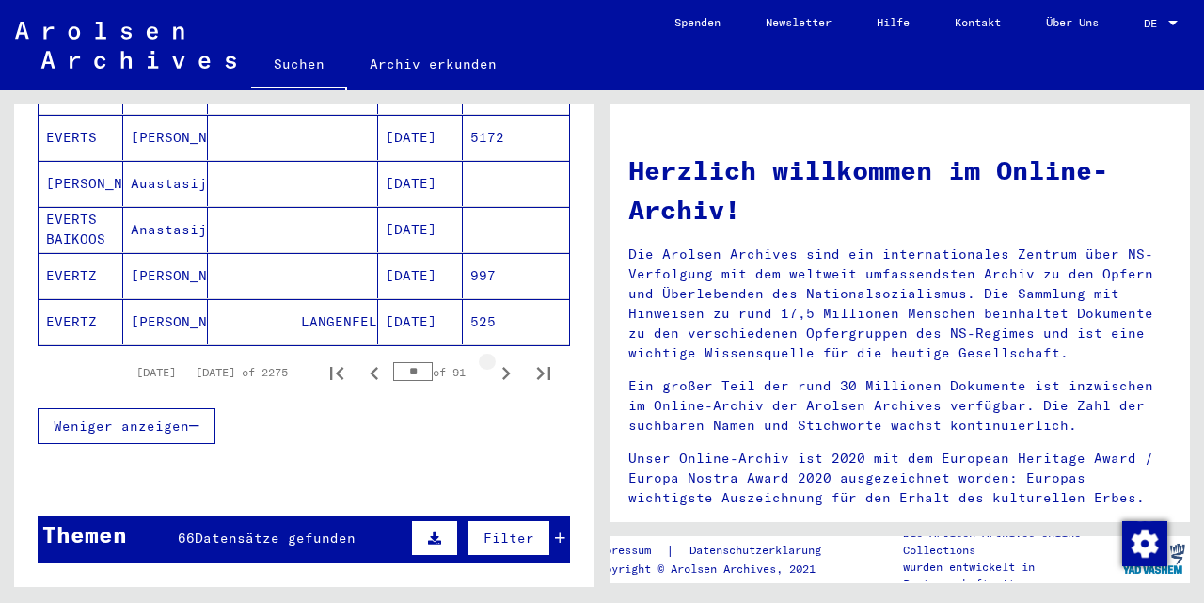
click at [506, 367] on icon "Next page" at bounding box center [506, 373] width 8 height 13
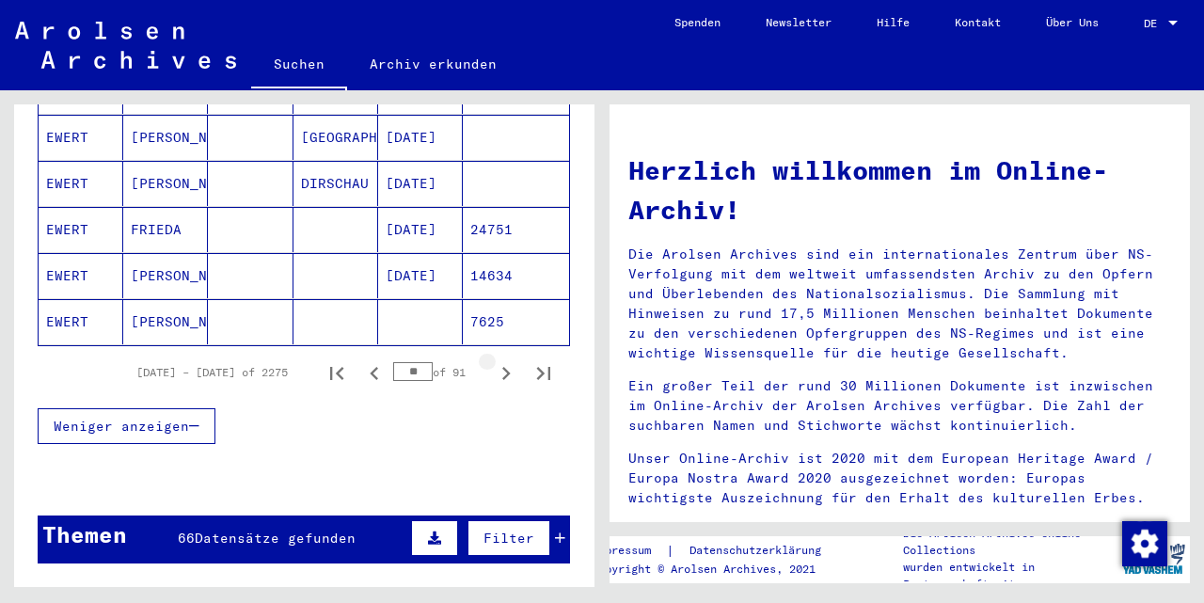
click at [506, 367] on icon "Next page" at bounding box center [506, 373] width 8 height 13
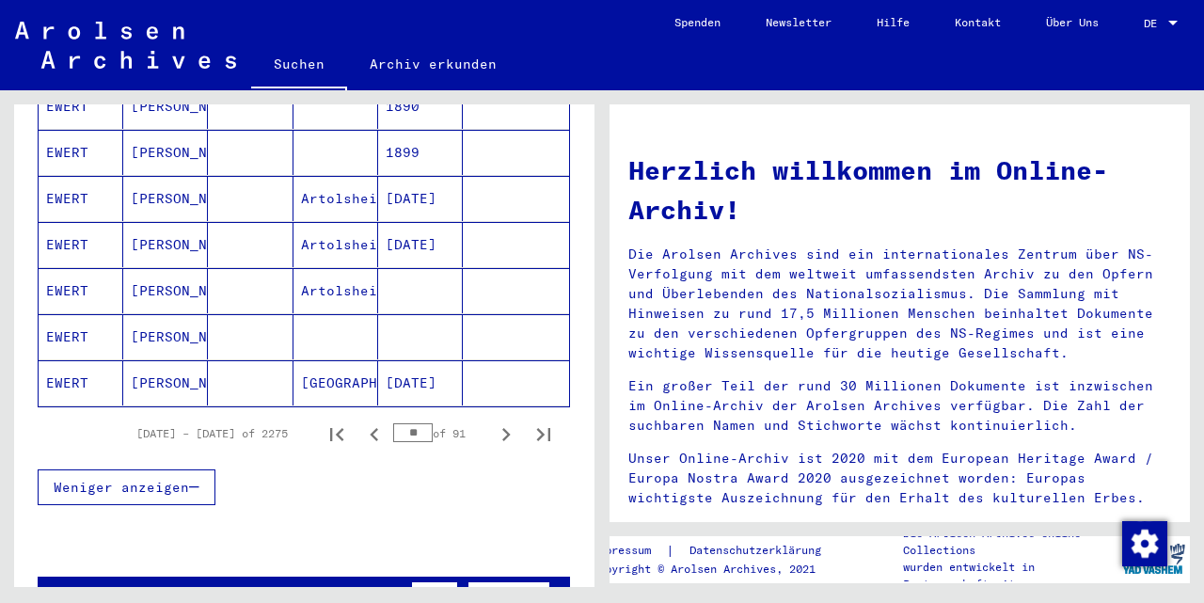
scroll to position [1150, 0]
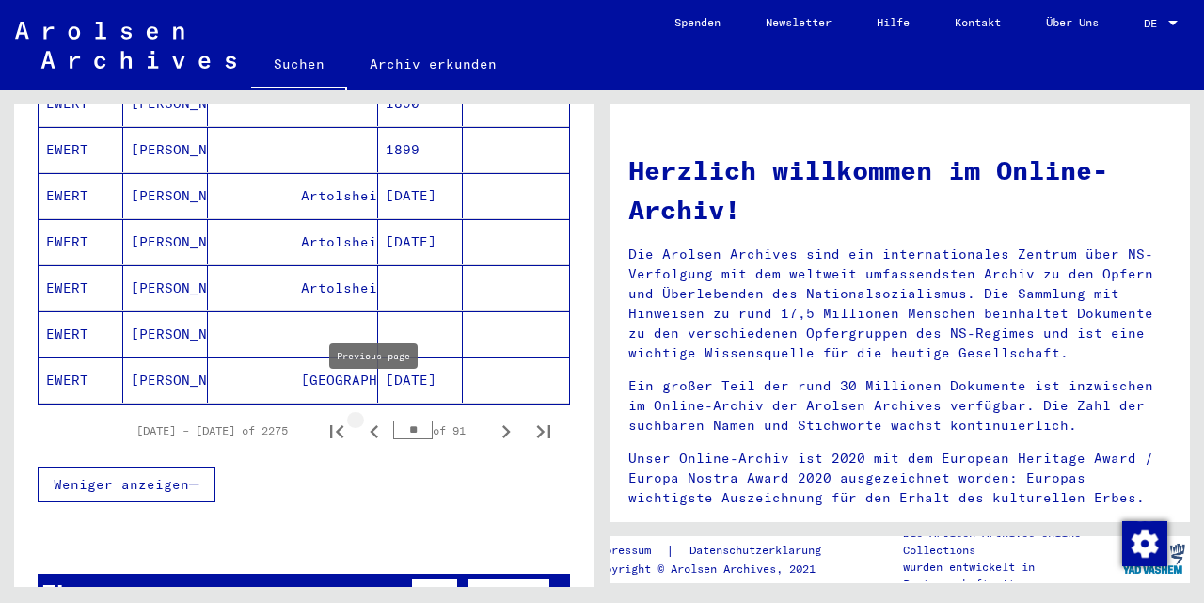
click at [372, 425] on icon "Previous page" at bounding box center [374, 431] width 8 height 13
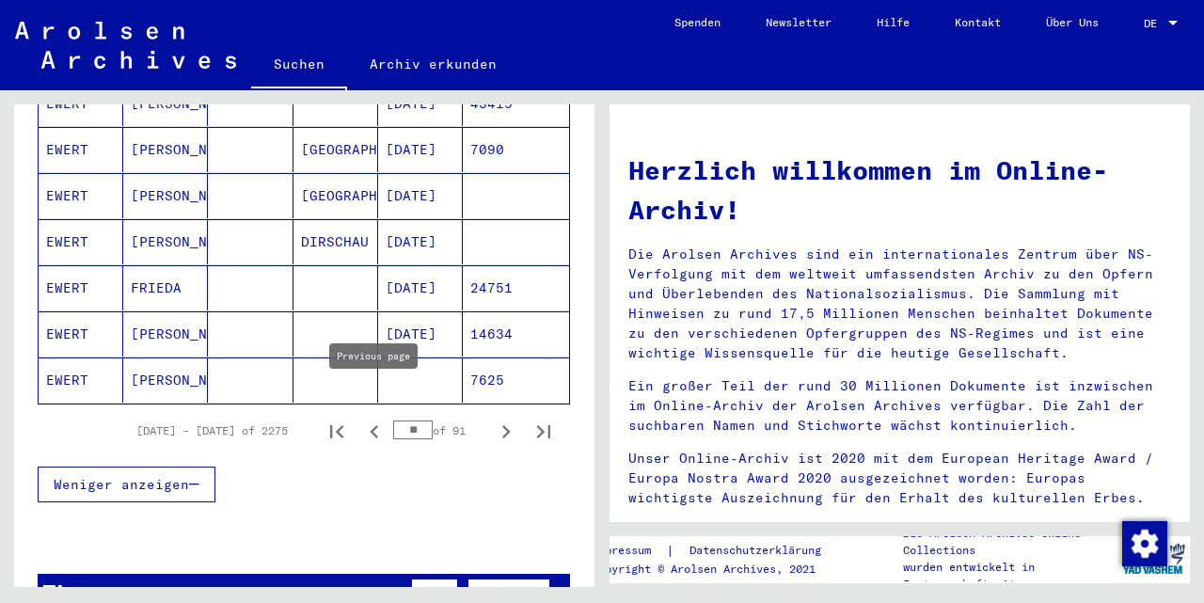
click at [377, 419] on icon "Previous page" at bounding box center [374, 432] width 26 height 26
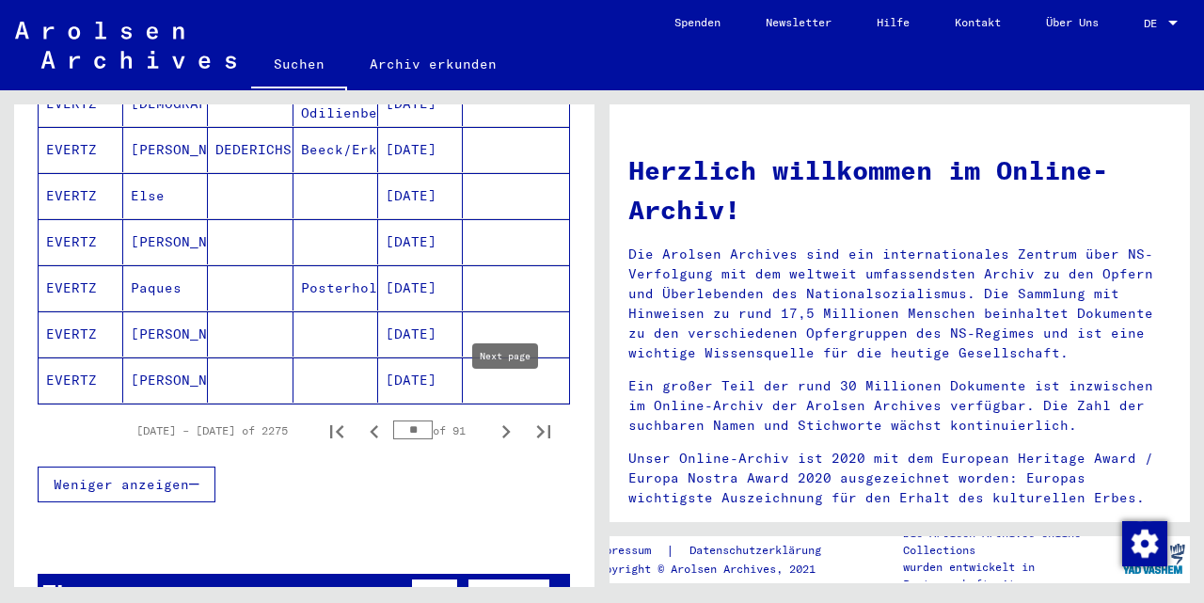
click at [506, 419] on icon "Next page" at bounding box center [506, 432] width 26 height 26
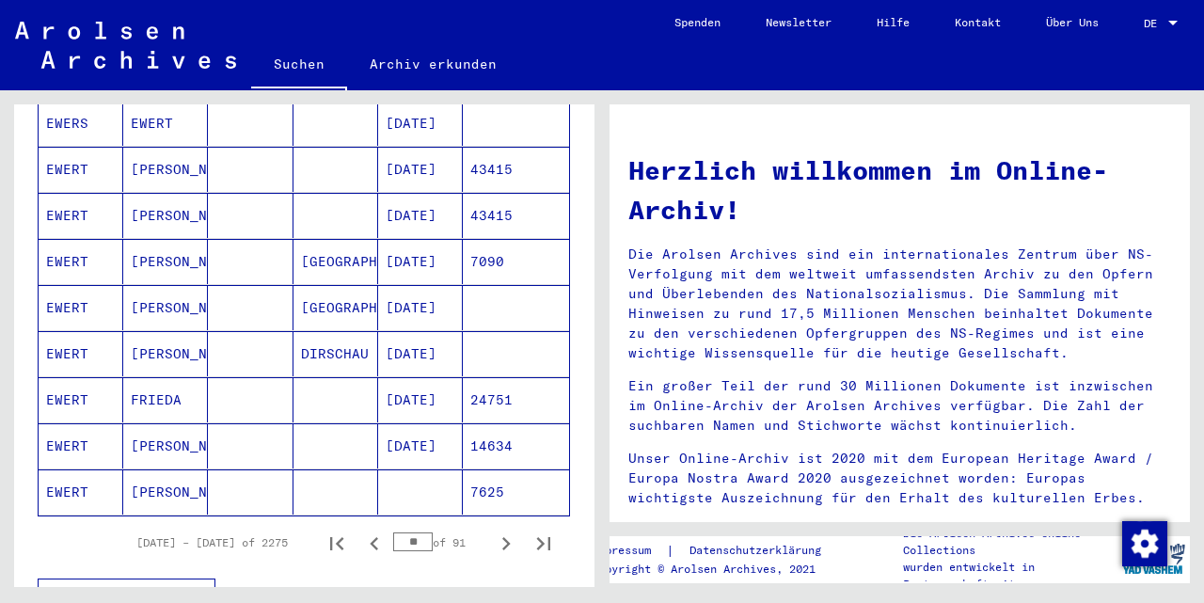
scroll to position [1052, 0]
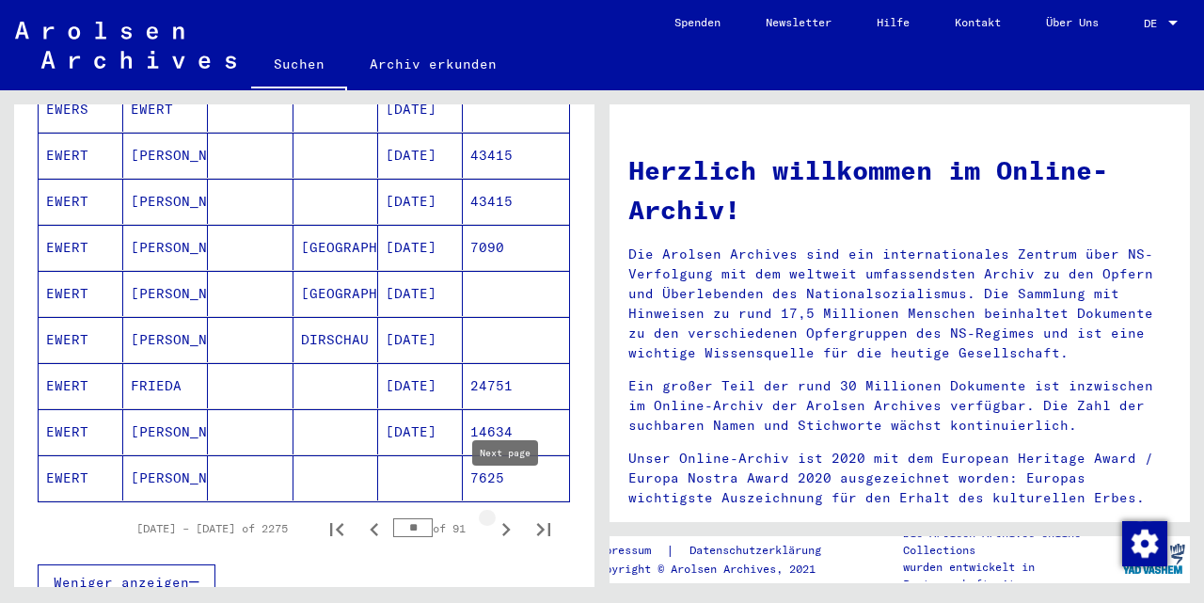
click at [508, 523] on icon "Next page" at bounding box center [506, 529] width 8 height 13
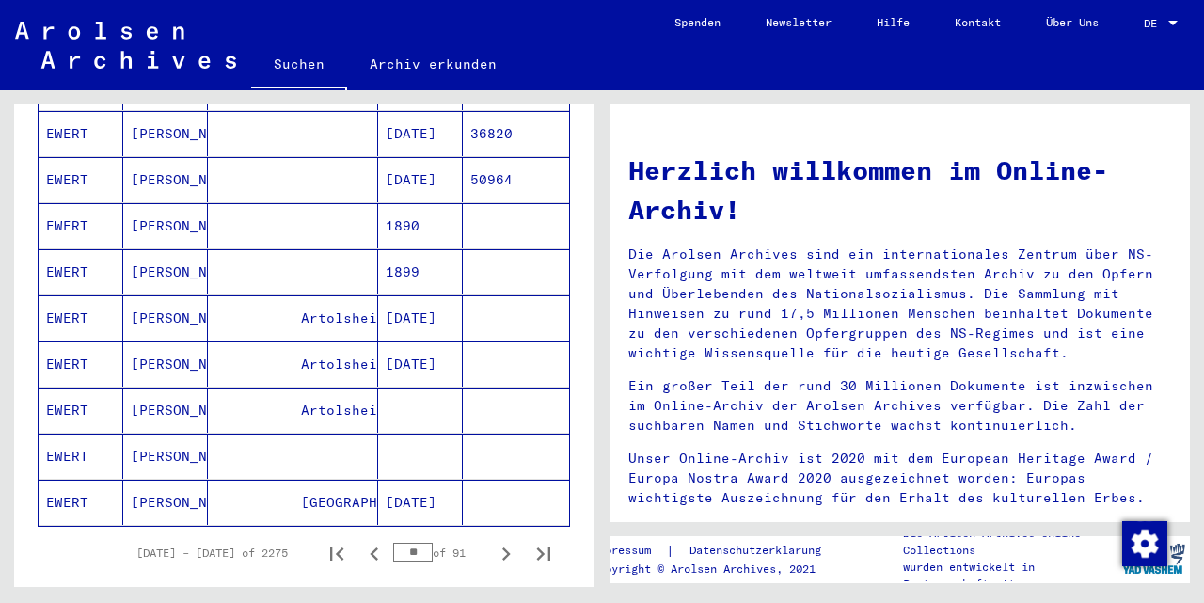
scroll to position [1058, 0]
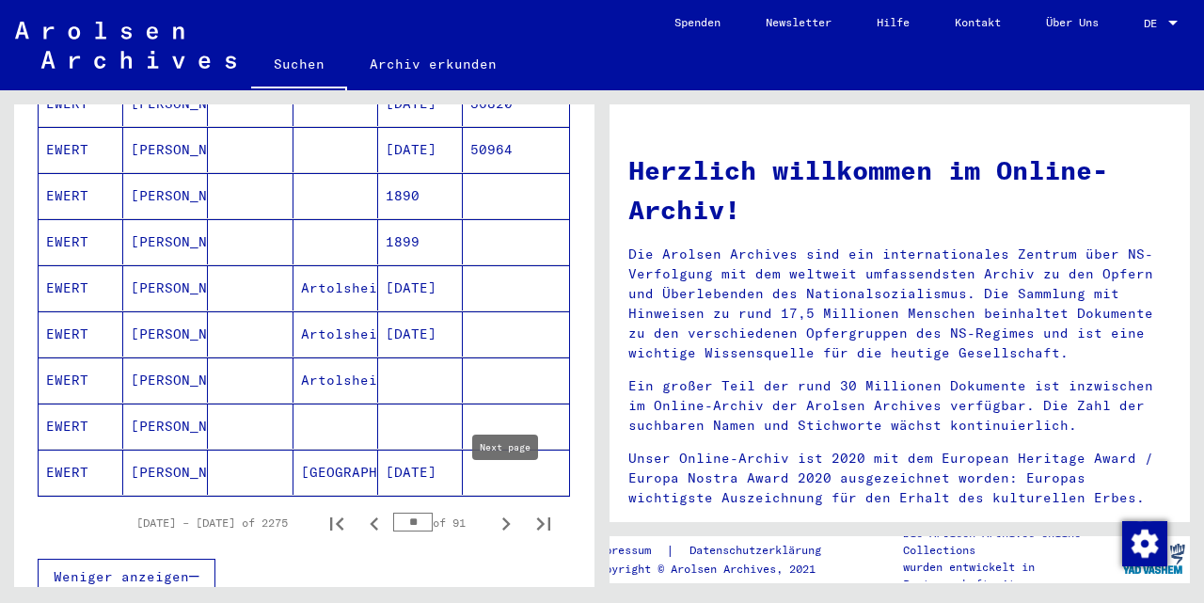
click at [509, 518] on icon "Next page" at bounding box center [506, 524] width 8 height 13
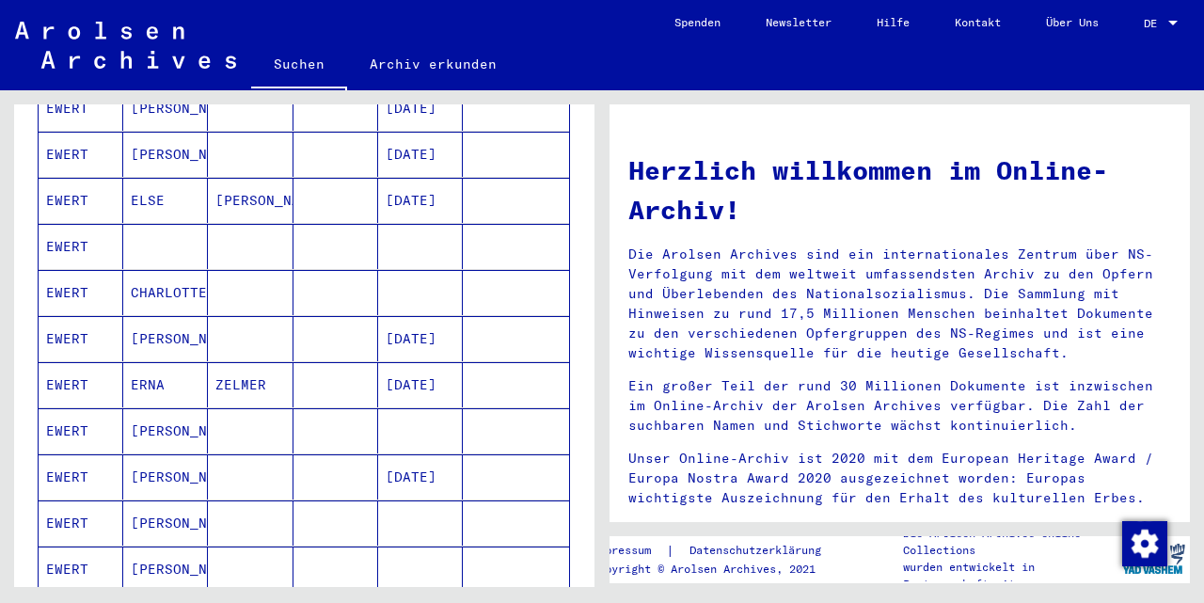
scroll to position [563, 0]
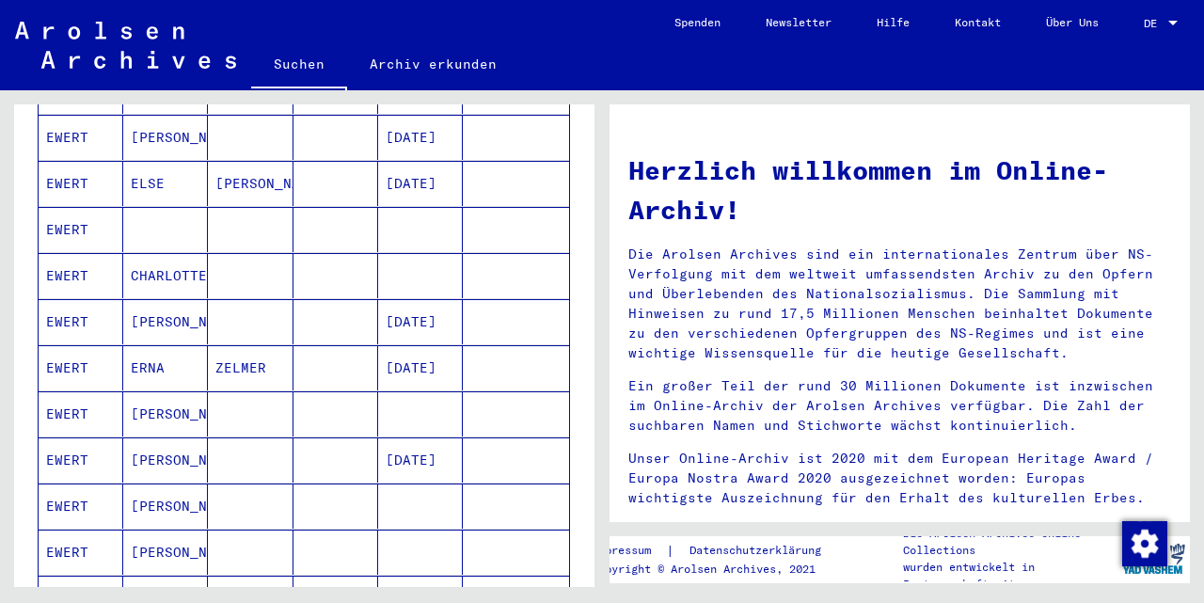
click at [178, 253] on mat-cell "CHARLOTTE" at bounding box center [165, 275] width 85 height 45
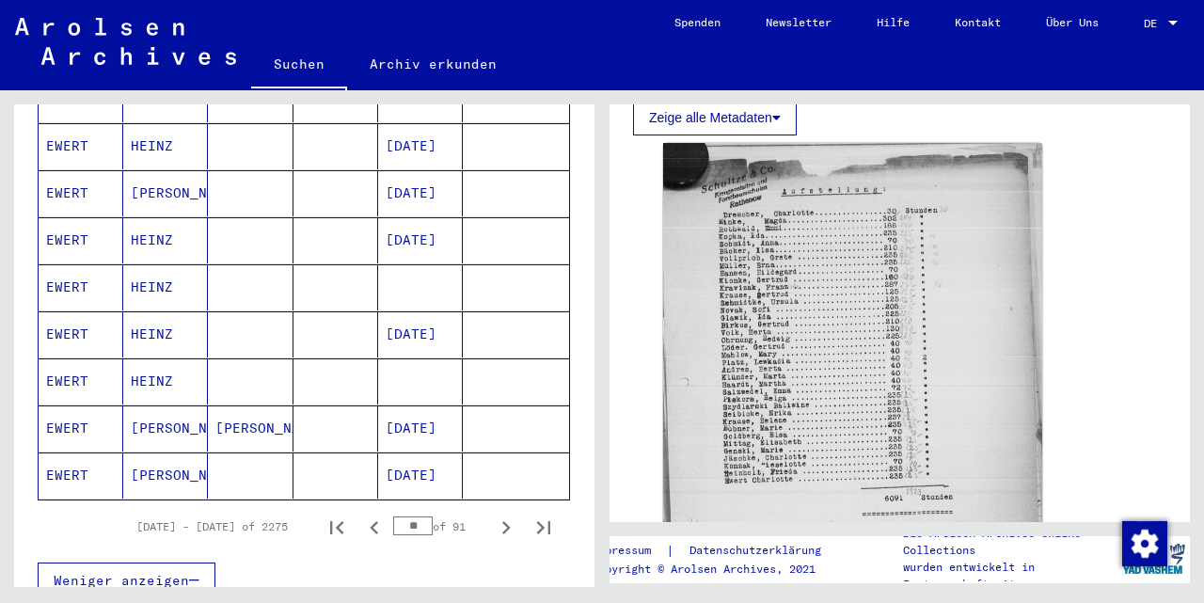
scroll to position [1085, 0]
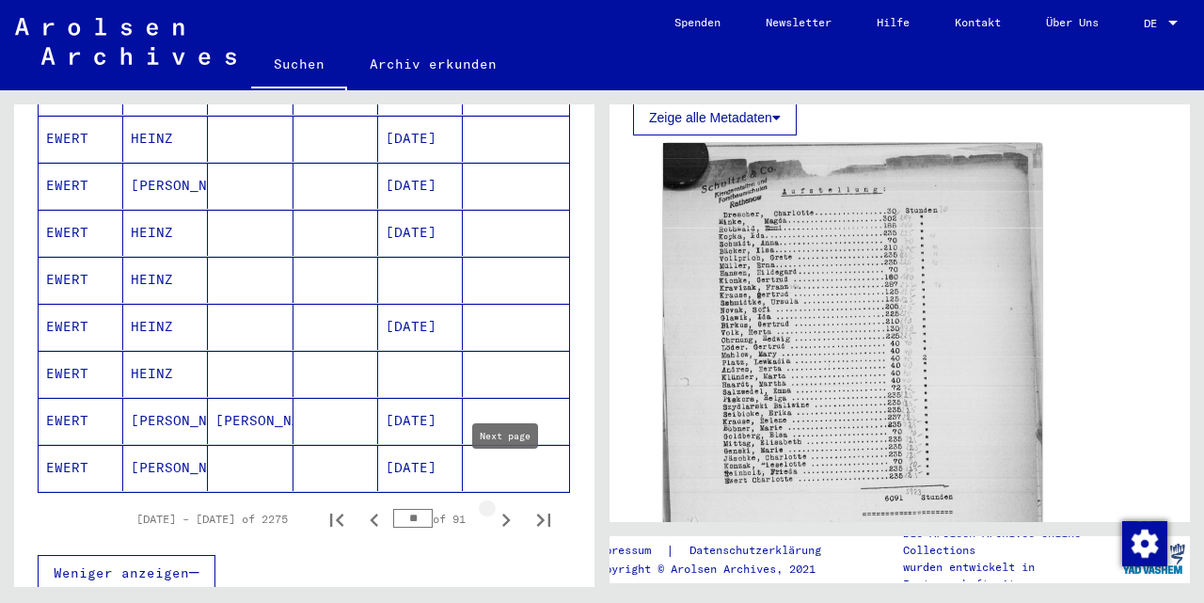
click at [509, 507] on icon "Next page" at bounding box center [506, 520] width 26 height 26
type input "**"
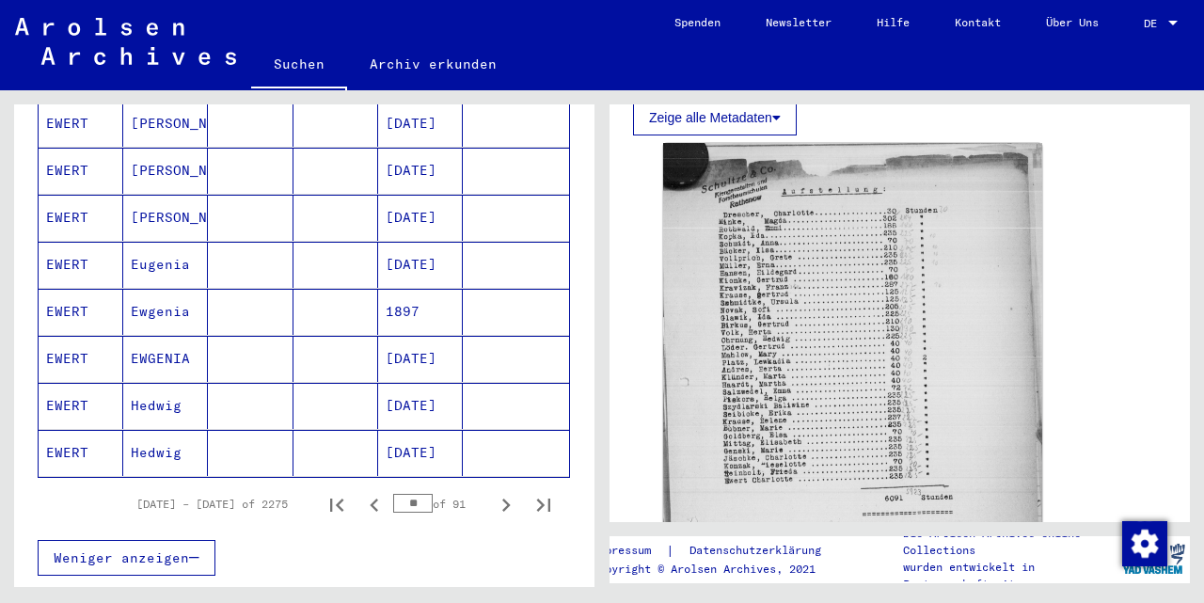
scroll to position [1102, 0]
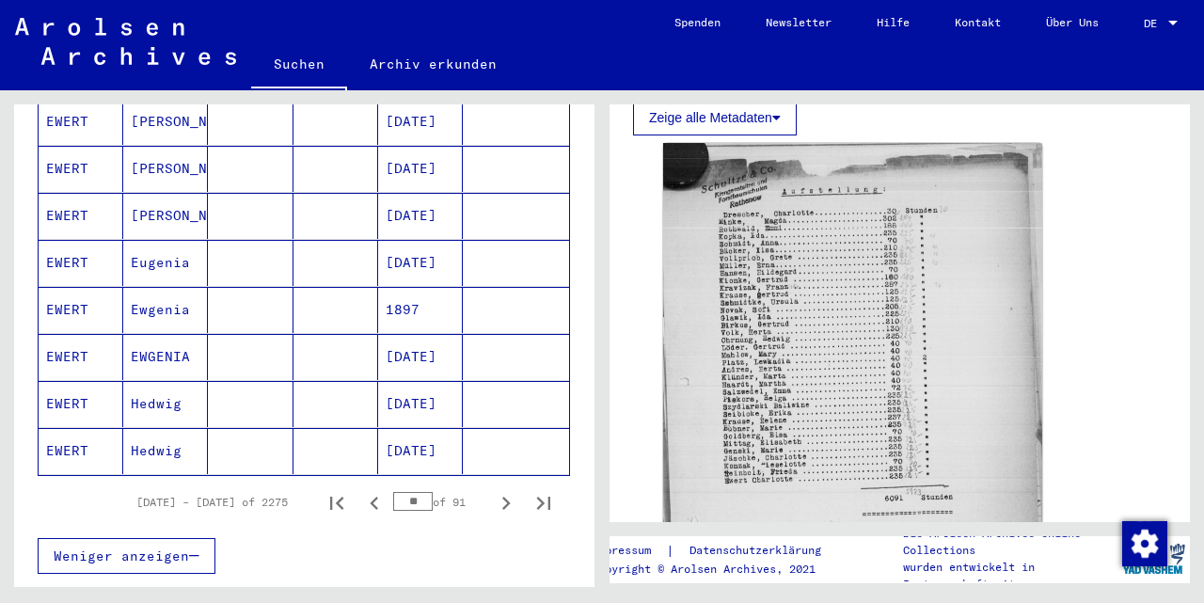
click at [150, 381] on mat-cell "Hedwig" at bounding box center [165, 404] width 85 height 46
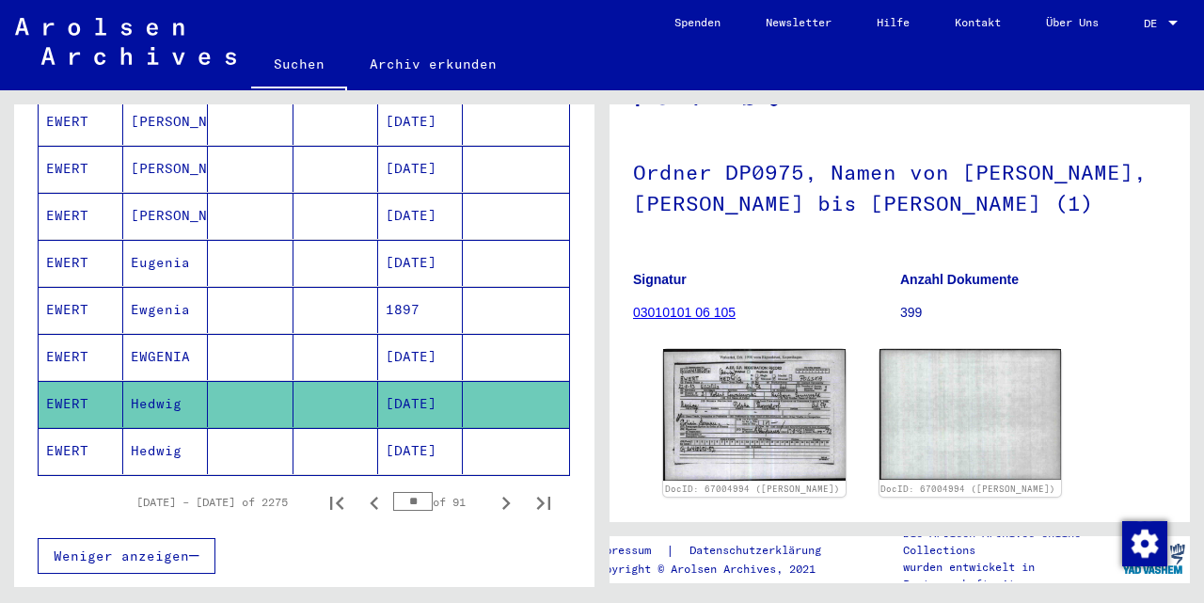
scroll to position [105, 0]
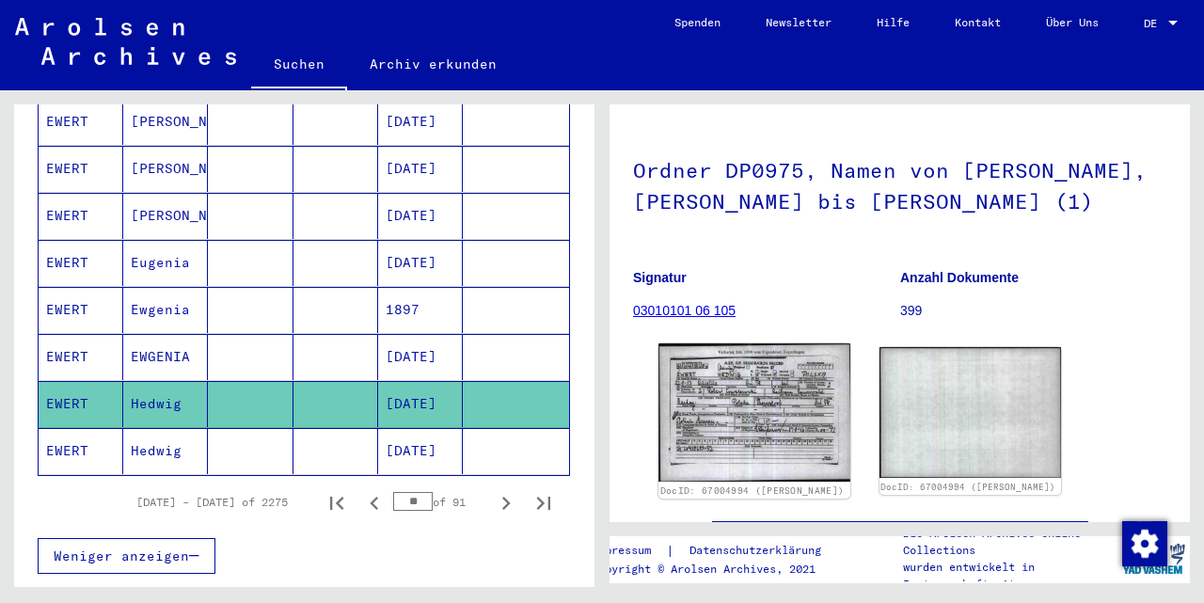
click at [738, 434] on img at bounding box center [754, 412] width 191 height 138
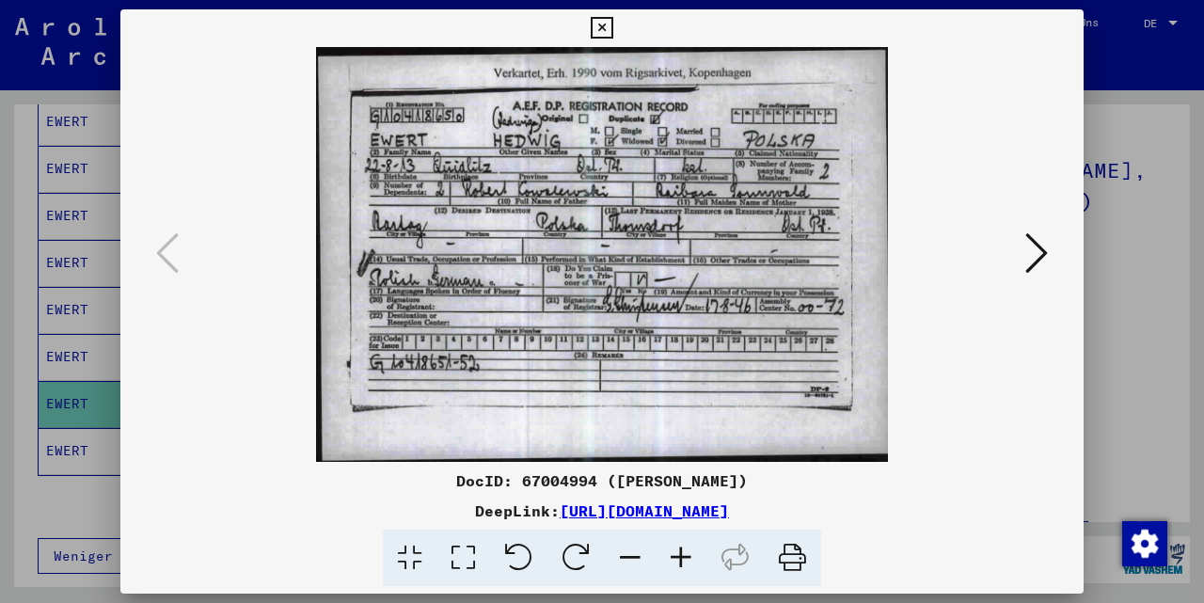
click at [720, 351] on img at bounding box center [602, 254] width 836 height 415
click at [714, 190] on img at bounding box center [602, 254] width 836 height 415
click at [588, 514] on link "[URL][DOMAIN_NAME]" at bounding box center [644, 511] width 169 height 19
